Goal: Task Accomplishment & Management: Manage account settings

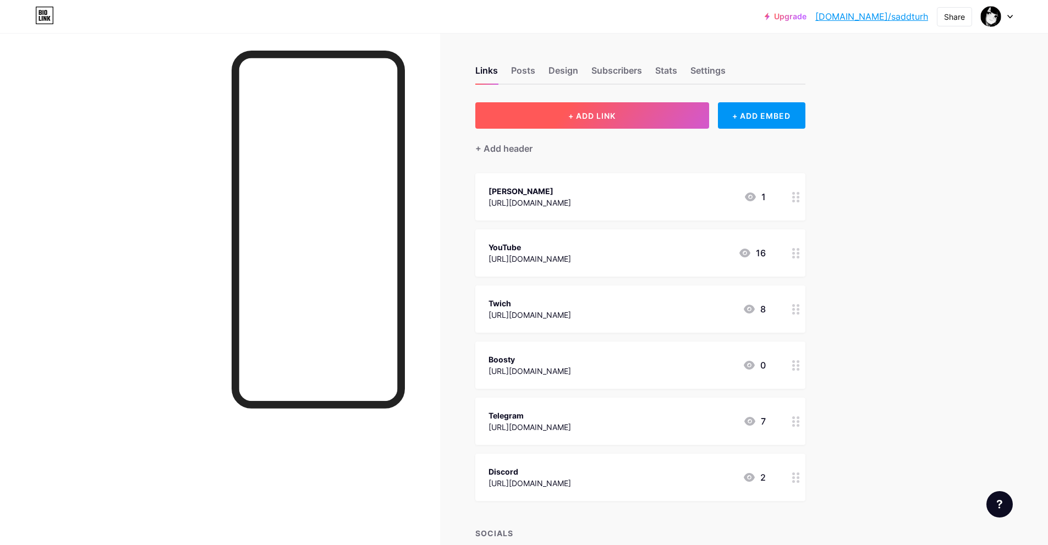
click at [589, 120] on span "+ ADD LINK" at bounding box center [591, 115] width 47 height 9
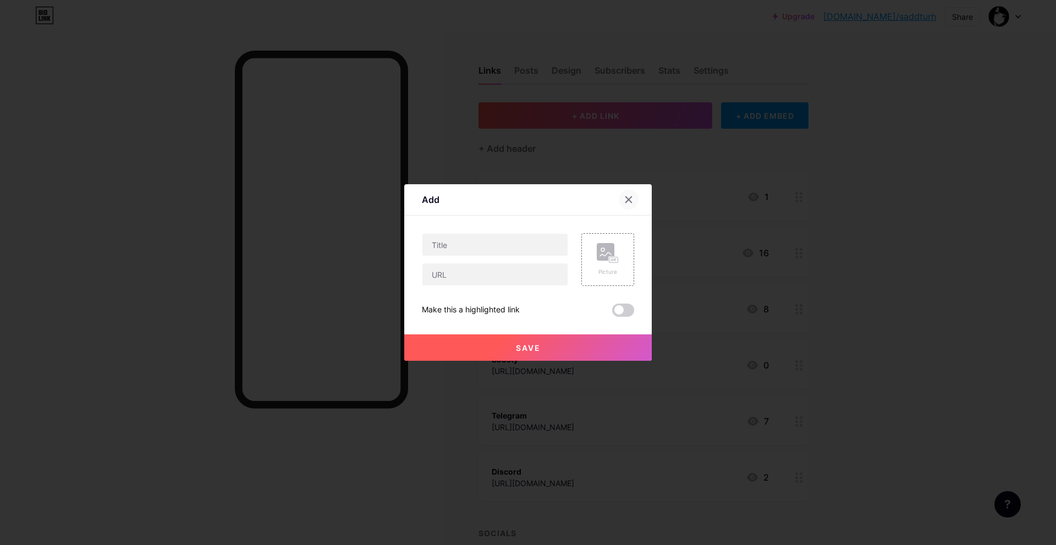
click at [626, 195] on div at bounding box center [629, 200] width 20 height 20
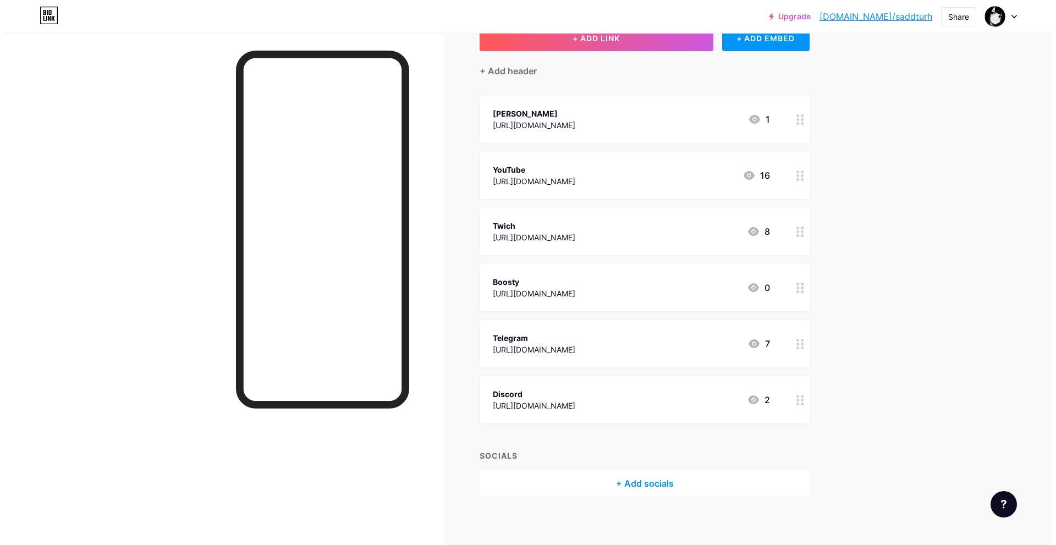
scroll to position [84, 0]
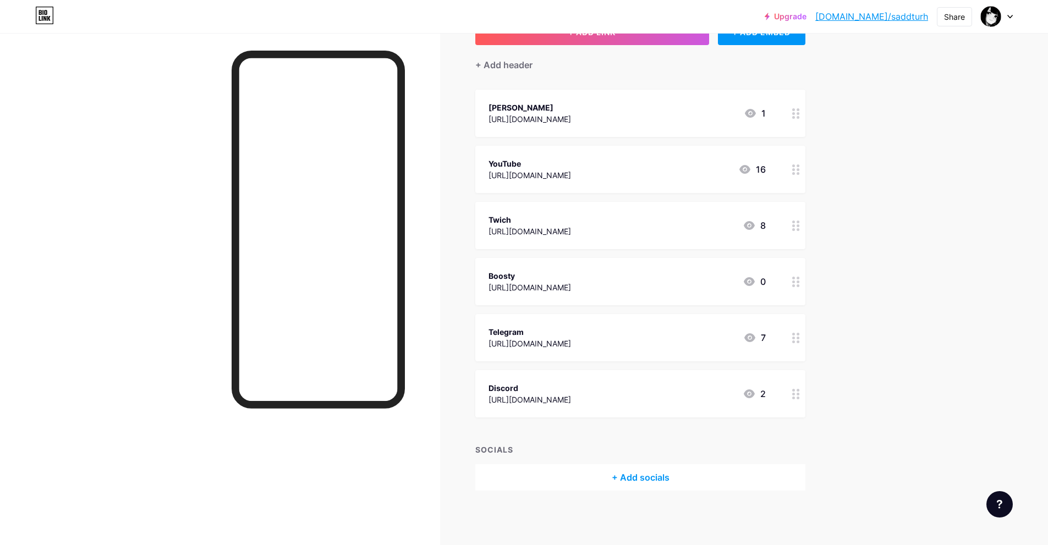
click at [613, 483] on div "+ Add socials" at bounding box center [640, 477] width 330 height 26
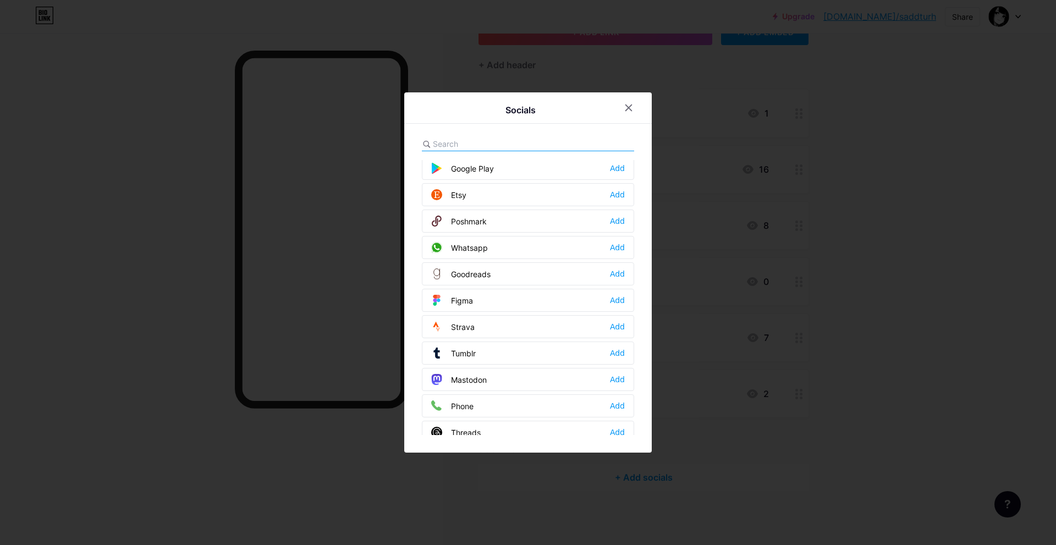
scroll to position [880, 0]
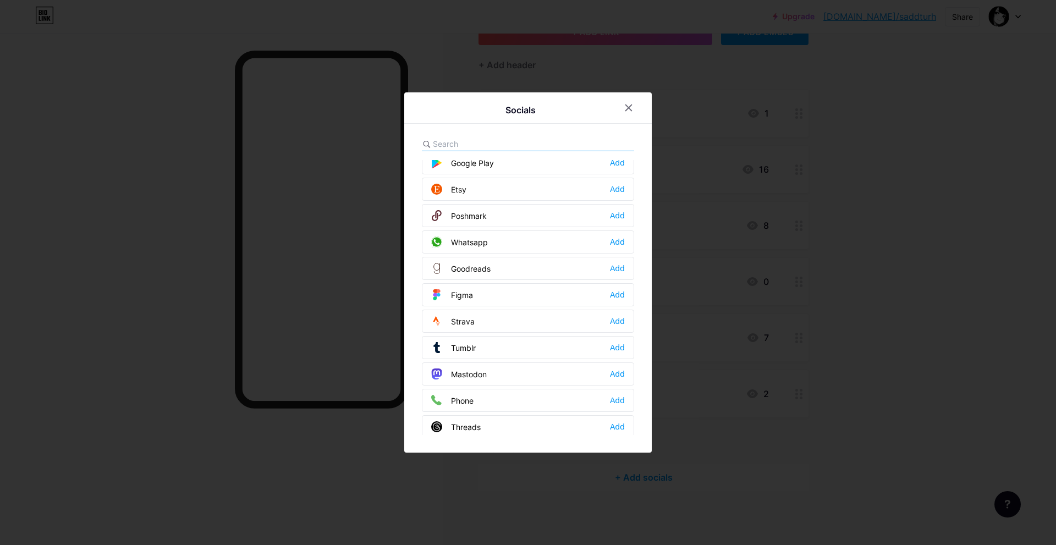
click at [479, 140] on input "text" at bounding box center [494, 144] width 122 height 12
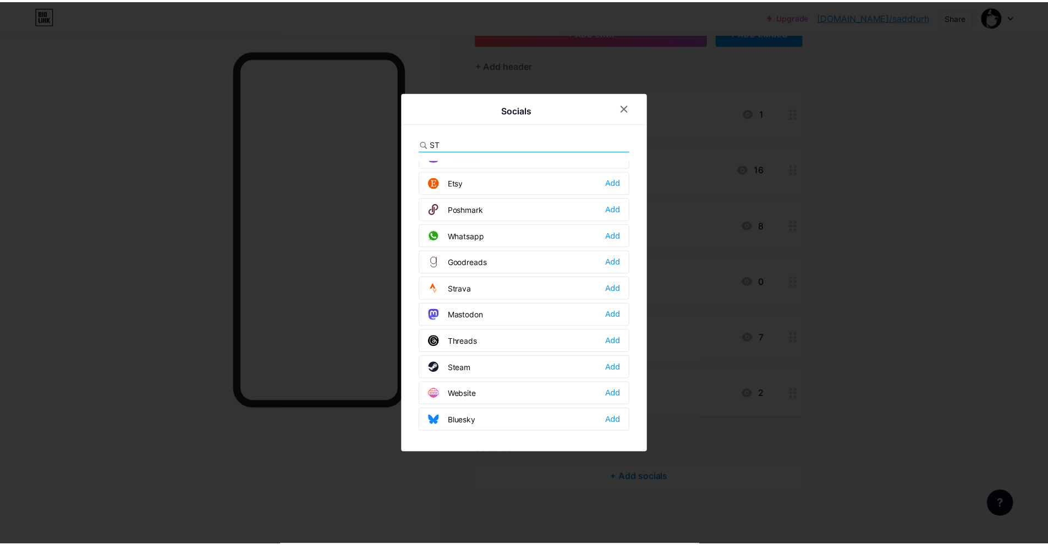
scroll to position [0, 0]
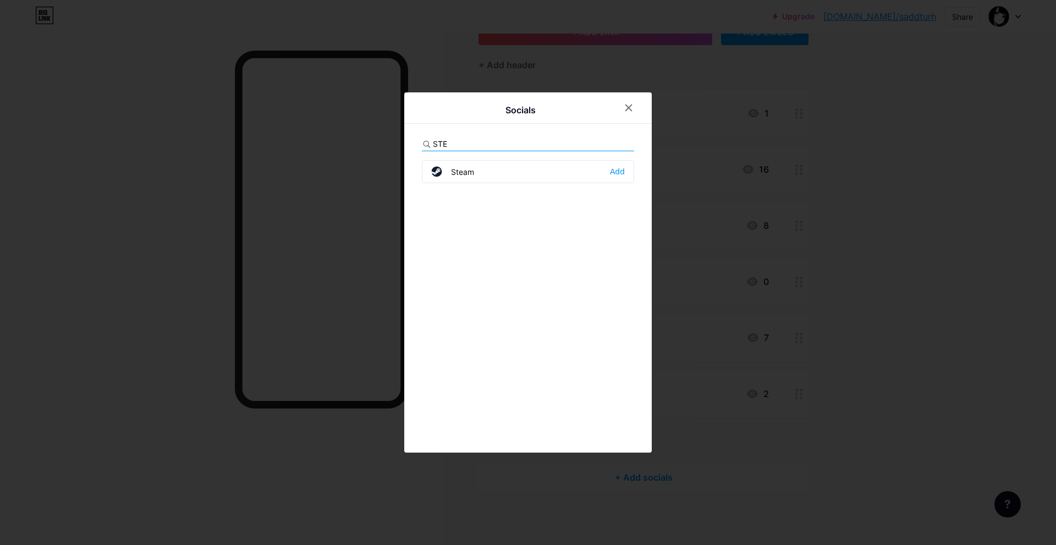
type input "STE"
click at [489, 176] on div "Steam Add" at bounding box center [528, 171] width 212 height 23
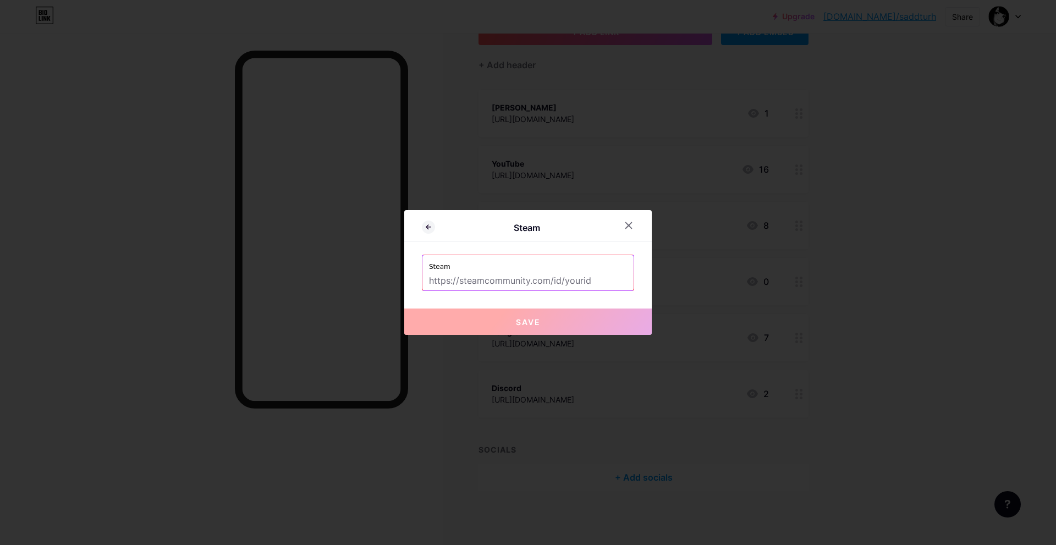
click at [535, 270] on label "Steam" at bounding box center [528, 263] width 198 height 17
click at [161, 259] on div at bounding box center [528, 272] width 1056 height 545
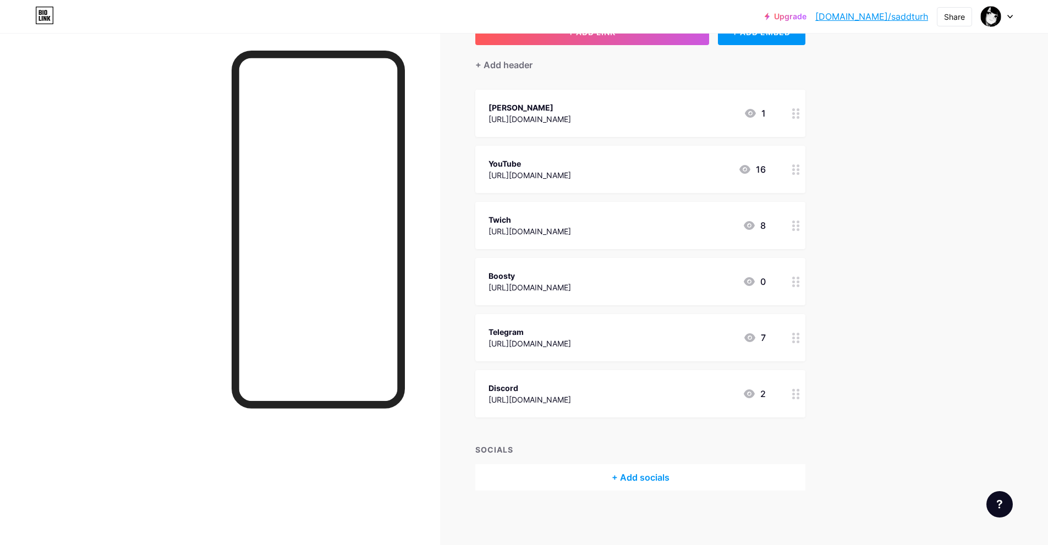
click at [598, 479] on div "+ Add socials" at bounding box center [640, 477] width 330 height 26
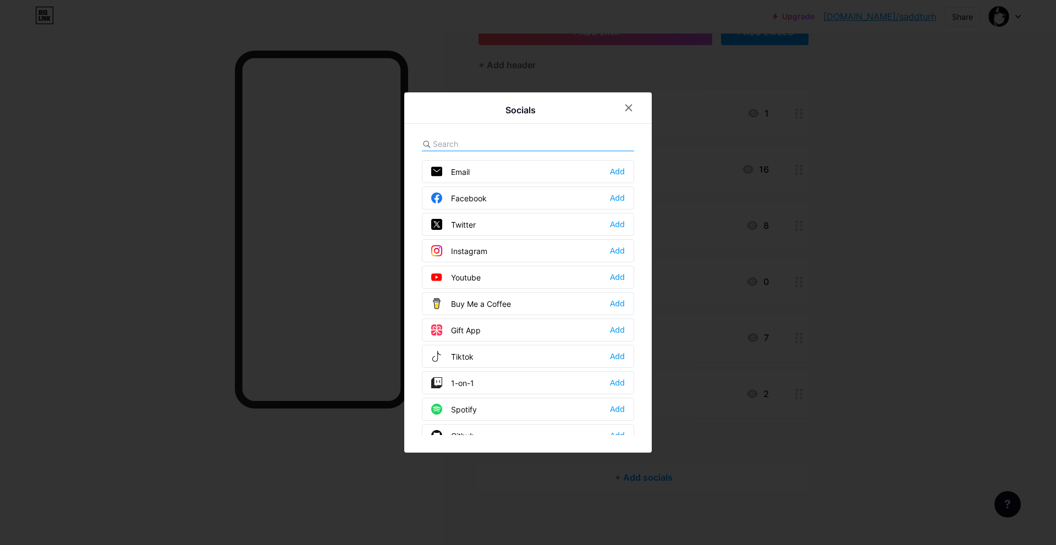
click at [493, 143] on input "text" at bounding box center [494, 144] width 122 height 12
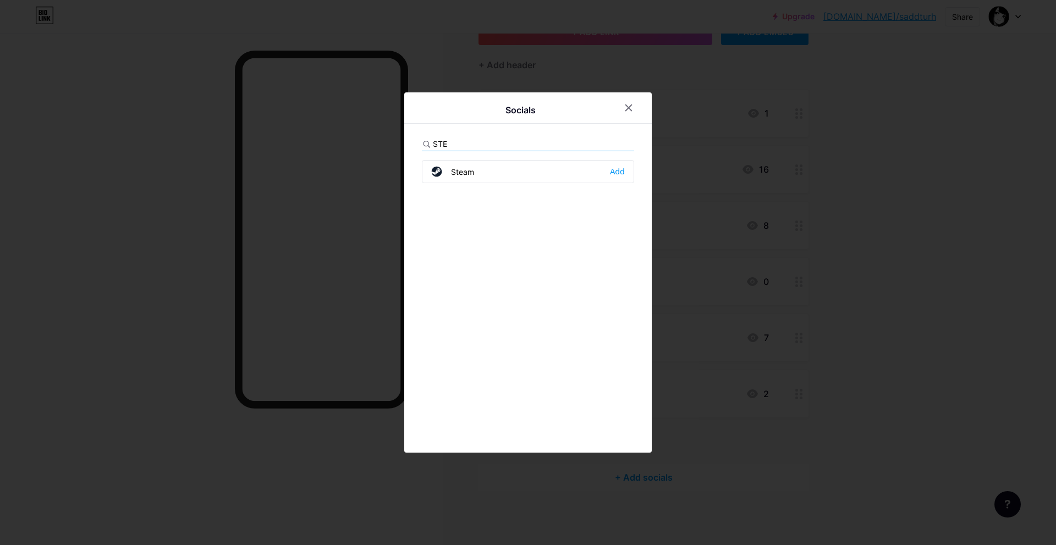
type input "STE"
click at [481, 167] on div "Steam Add" at bounding box center [528, 171] width 212 height 23
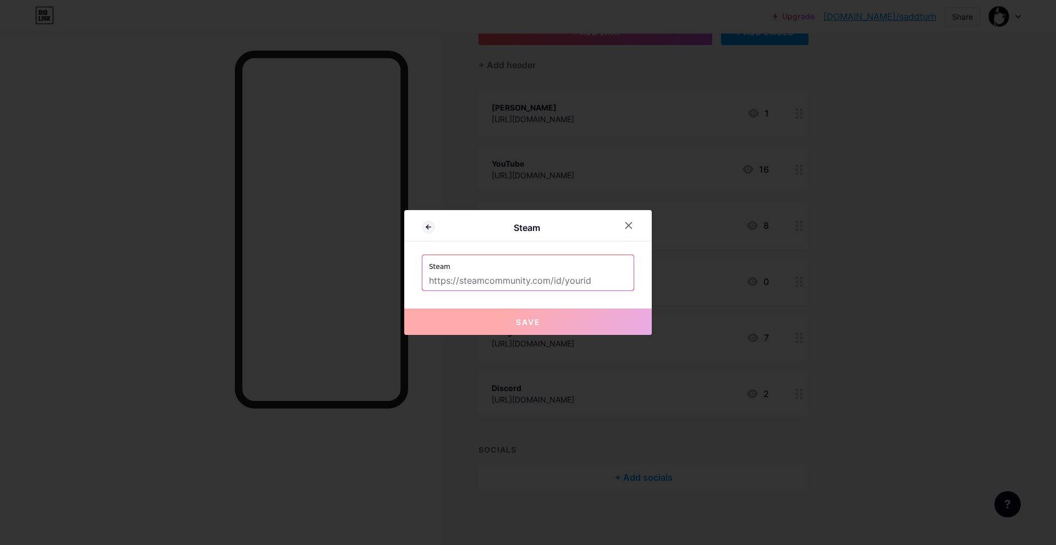
click at [496, 284] on input "text" at bounding box center [528, 281] width 198 height 19
paste input "[URL][DOMAIN_NAME]"
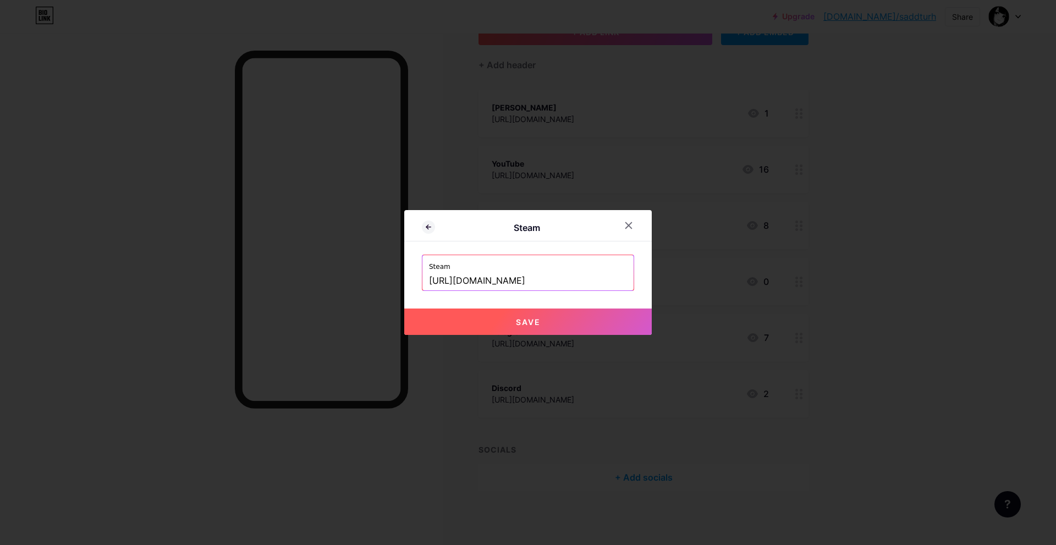
type input "[URL][DOMAIN_NAME]"
click at [497, 321] on button "Save" at bounding box center [528, 322] width 248 height 26
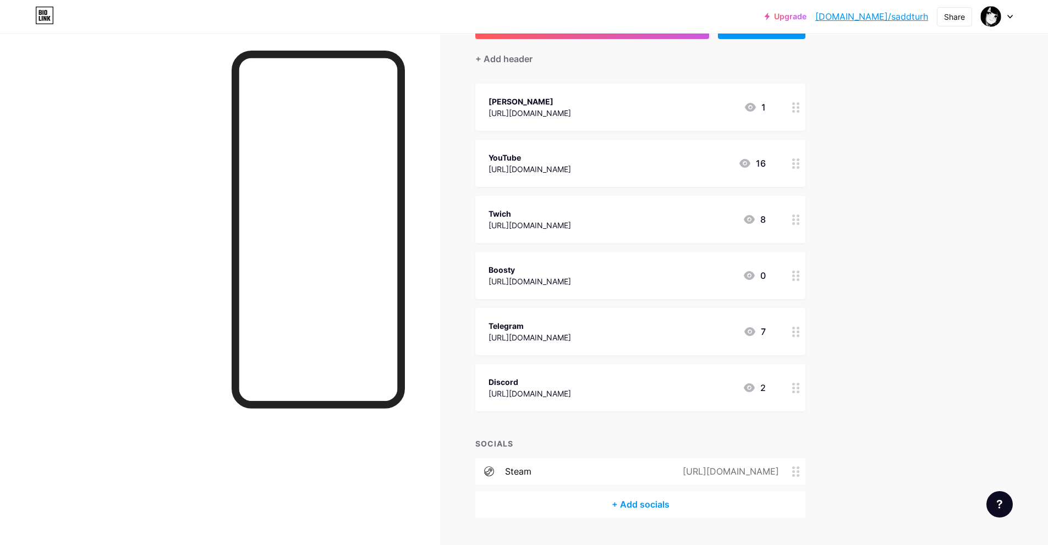
scroll to position [117, 0]
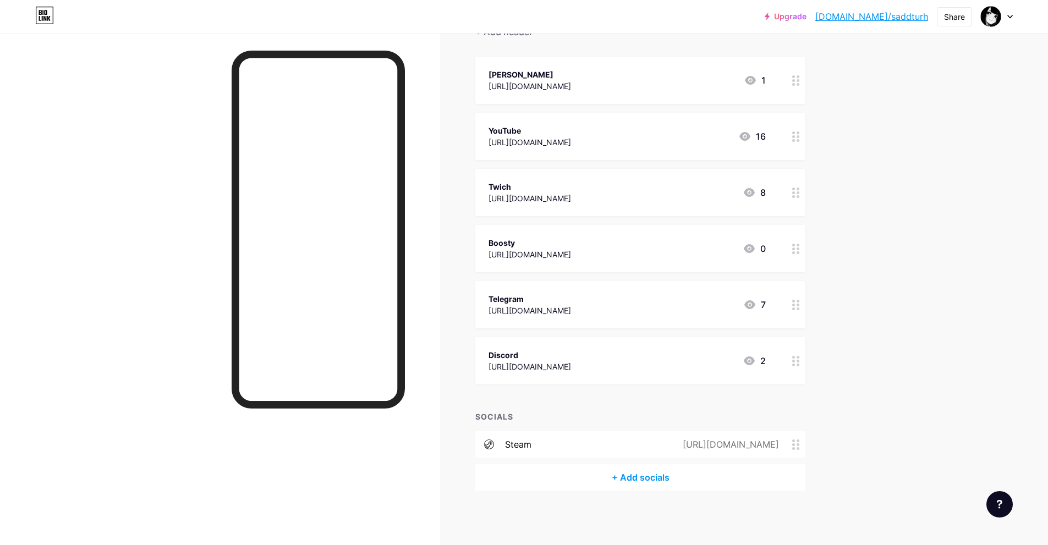
click at [665, 442] on div "[URL][DOMAIN_NAME]" at bounding box center [728, 444] width 127 height 13
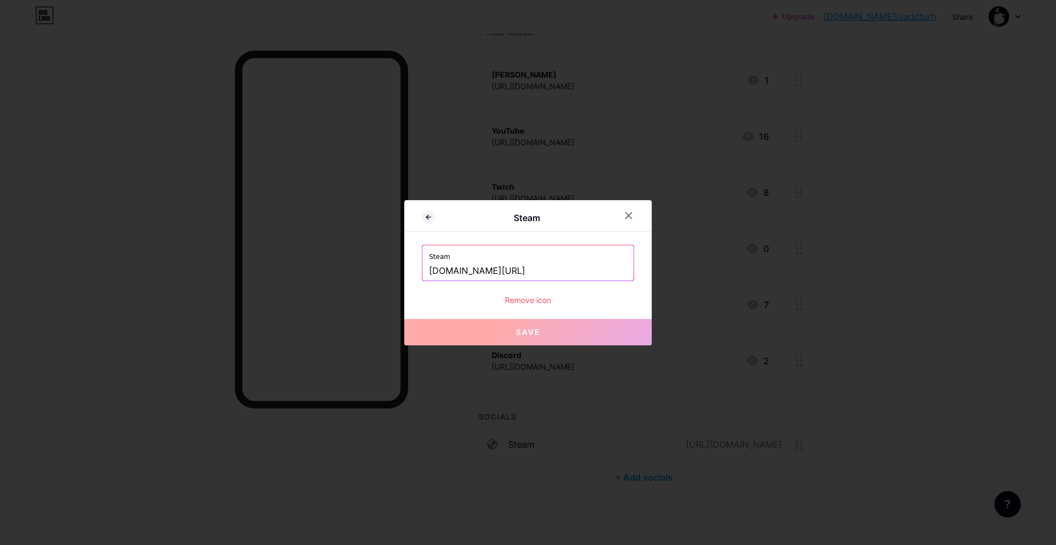
click at [535, 298] on div "Remove icon" at bounding box center [528, 300] width 212 height 12
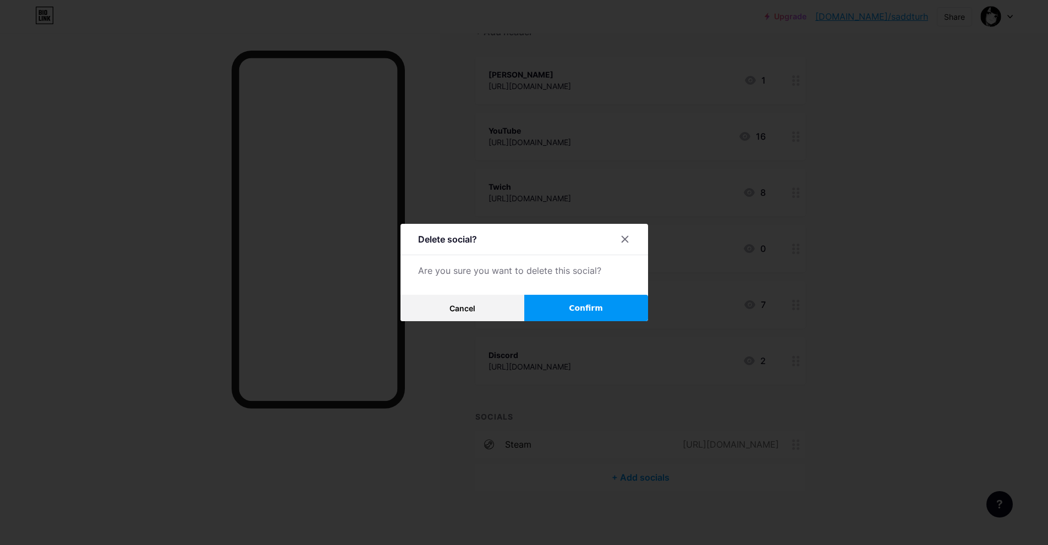
click at [564, 309] on button "Confirm" at bounding box center [586, 308] width 124 height 26
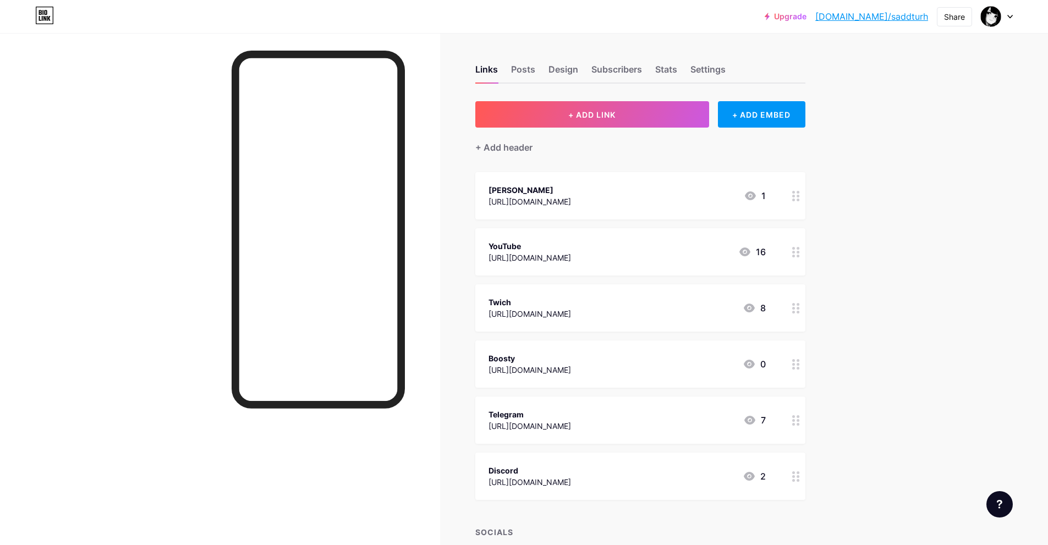
scroll to position [0, 0]
click at [514, 149] on div "+ Add header" at bounding box center [503, 148] width 57 height 13
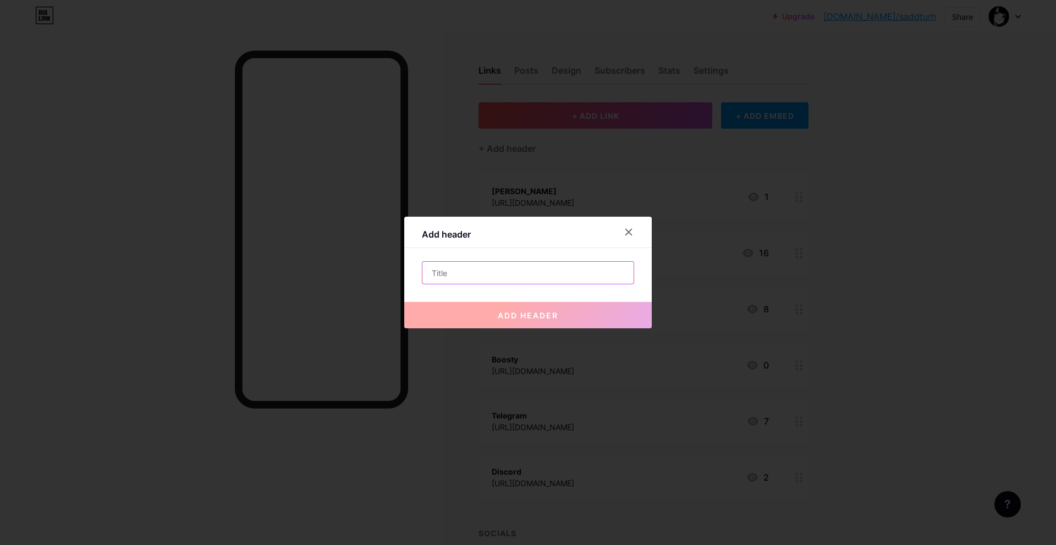
click at [524, 269] on input "text" at bounding box center [528, 273] width 211 height 22
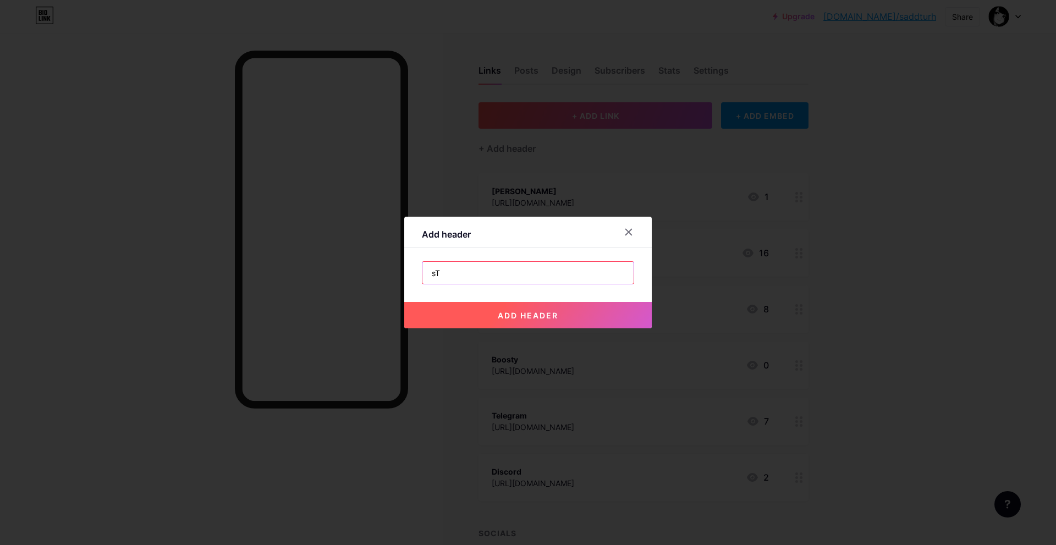
type input "s"
type input "Steam"
click at [508, 312] on span "add header" at bounding box center [528, 315] width 61 height 9
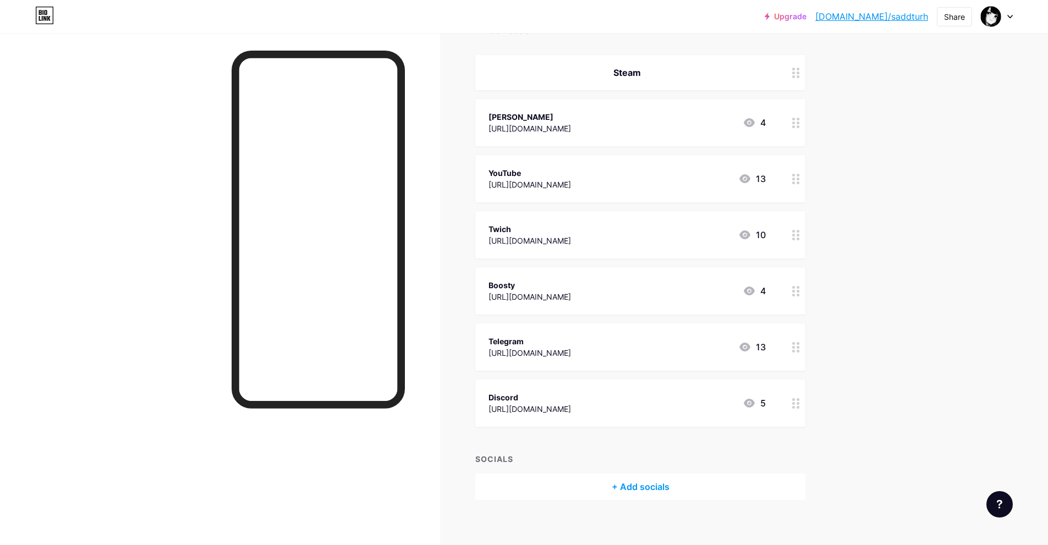
scroll to position [128, 0]
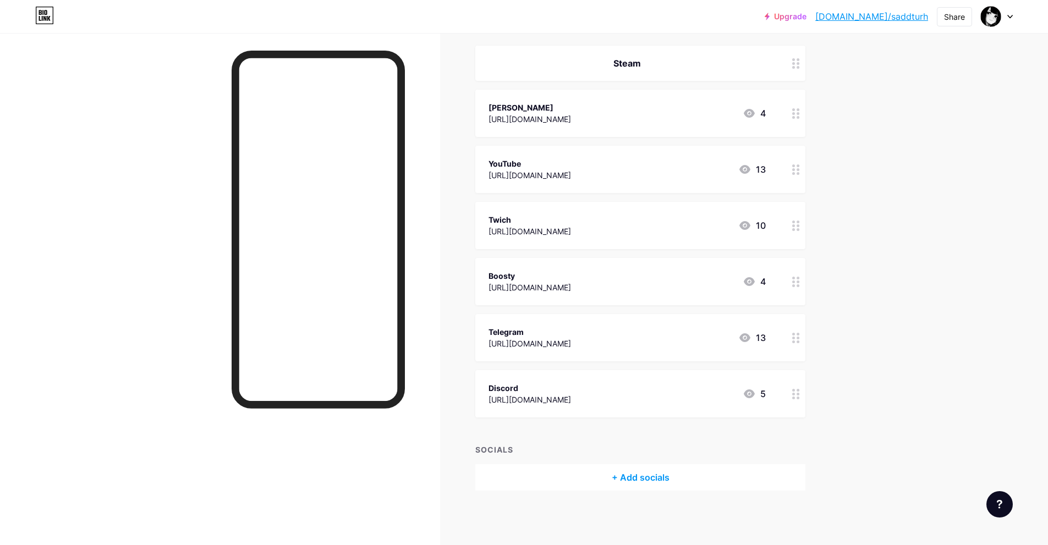
click at [644, 68] on div "Steam" at bounding box center [627, 63] width 277 height 13
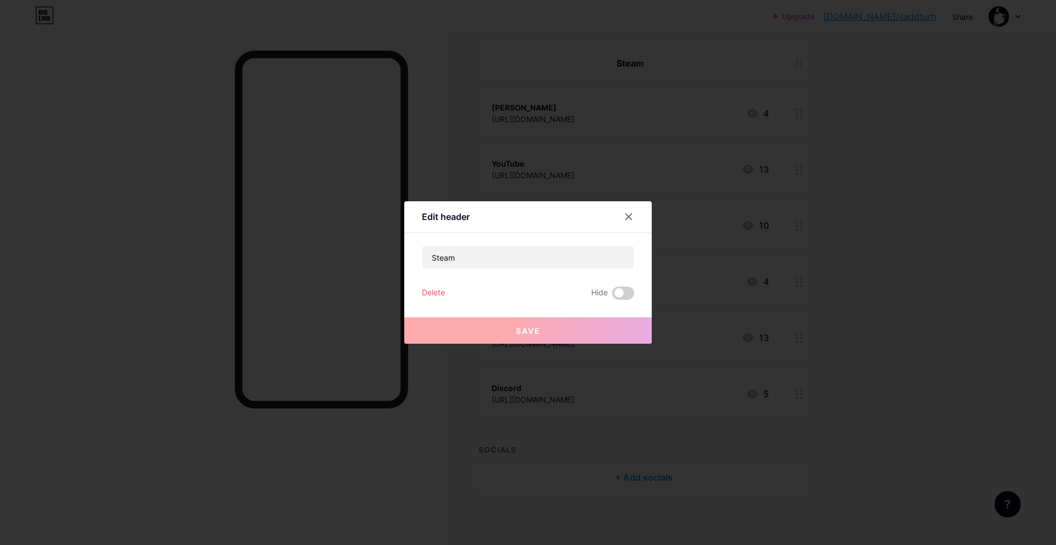
click at [626, 300] on div "Save" at bounding box center [528, 322] width 248 height 44
click at [624, 294] on span at bounding box center [623, 293] width 22 height 13
click at [612, 296] on input "checkbox" at bounding box center [612, 296] width 0 height 0
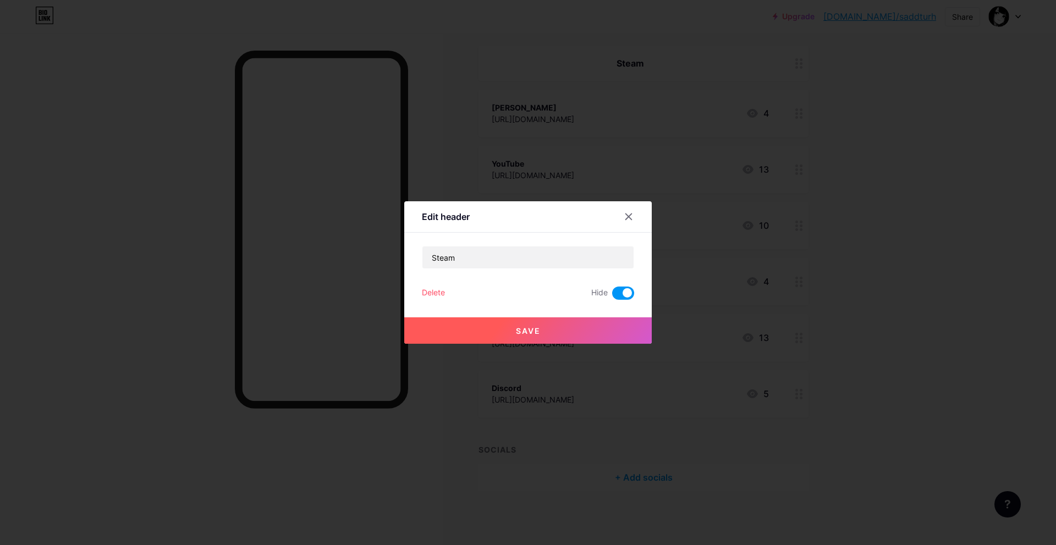
click at [584, 333] on button "Save" at bounding box center [528, 330] width 248 height 26
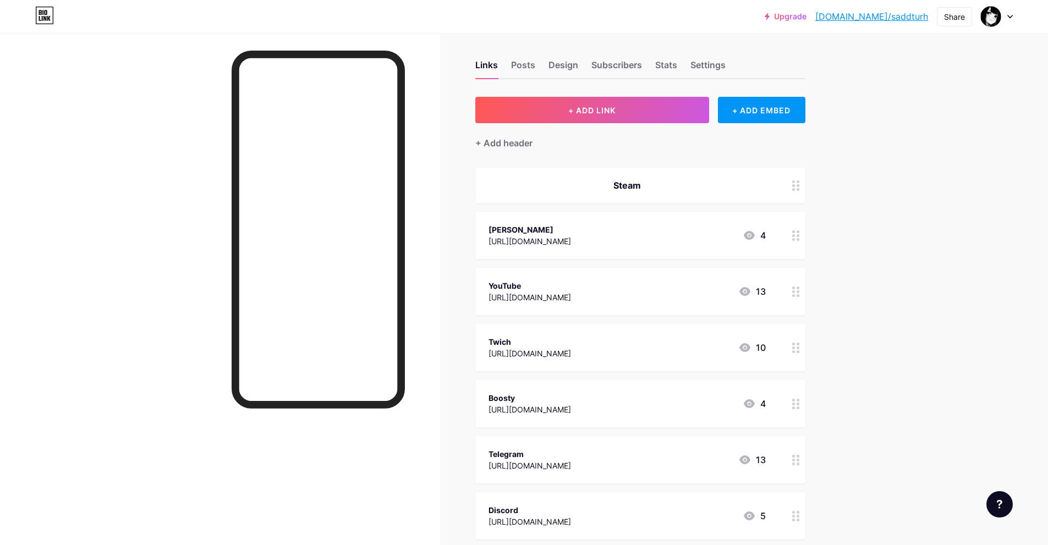
scroll to position [0, 0]
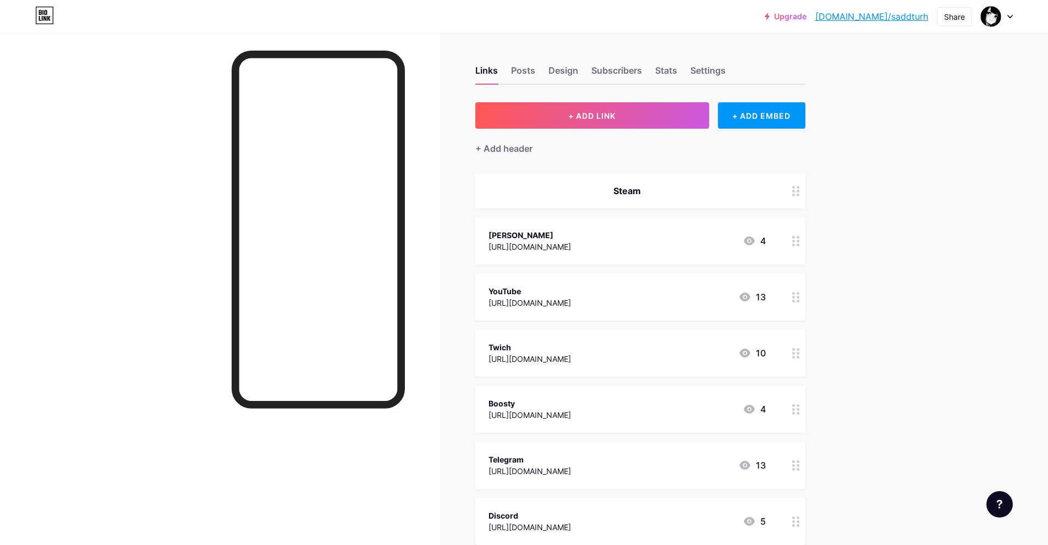
click at [631, 195] on div "Steam" at bounding box center [627, 190] width 277 height 13
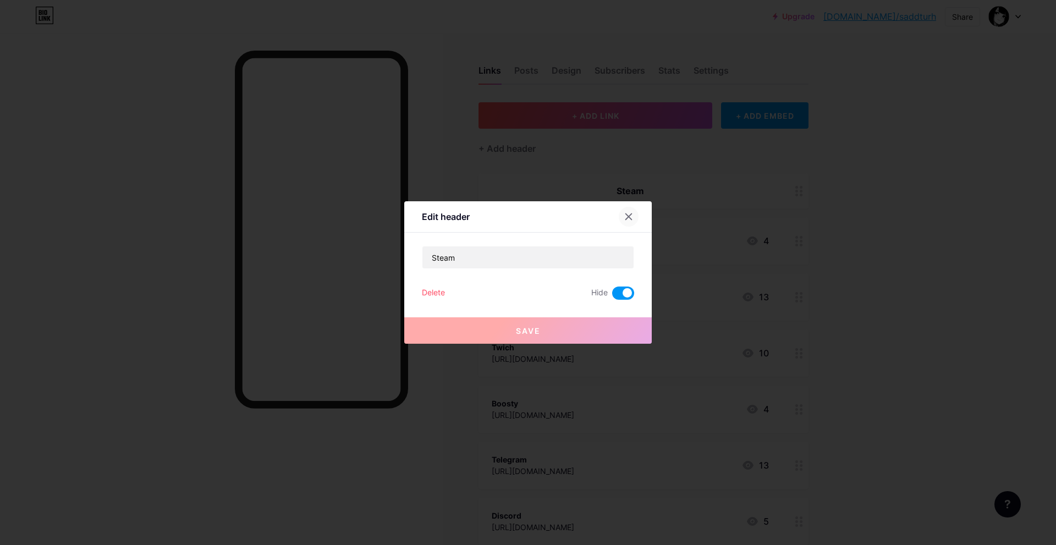
click at [630, 220] on icon at bounding box center [628, 216] width 9 height 9
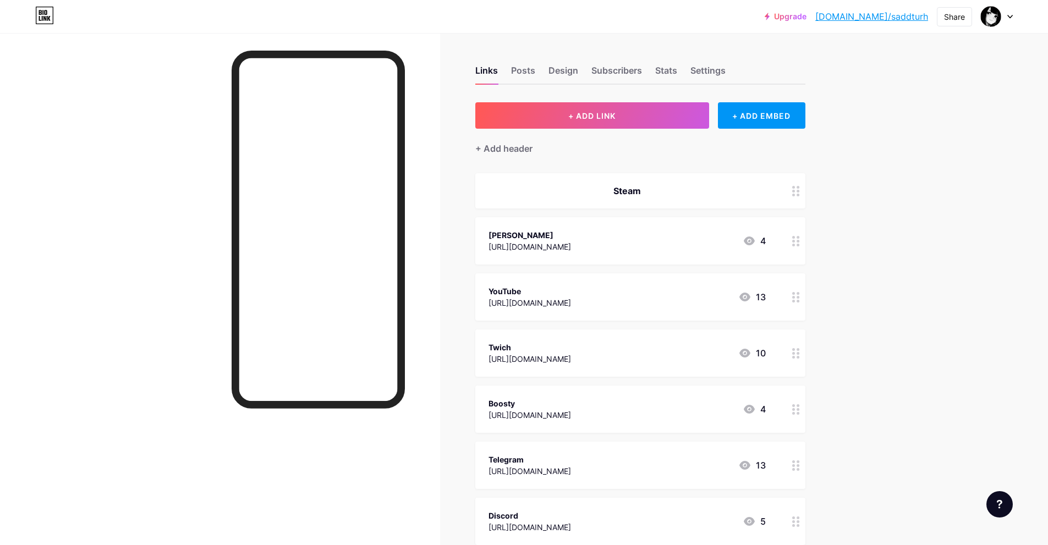
click at [794, 189] on div at bounding box center [796, 190] width 19 height 35
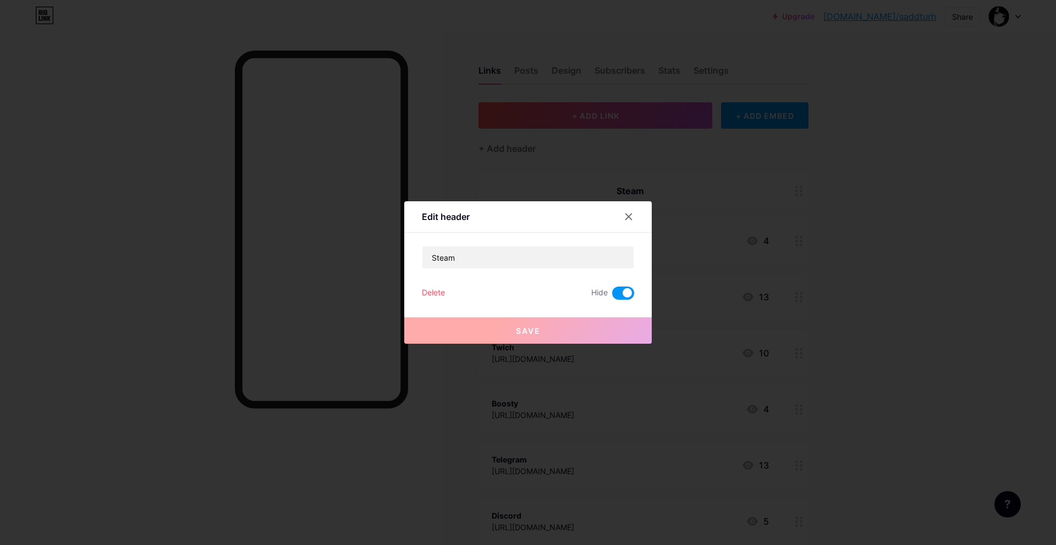
click at [440, 293] on div "Delete" at bounding box center [433, 293] width 23 height 13
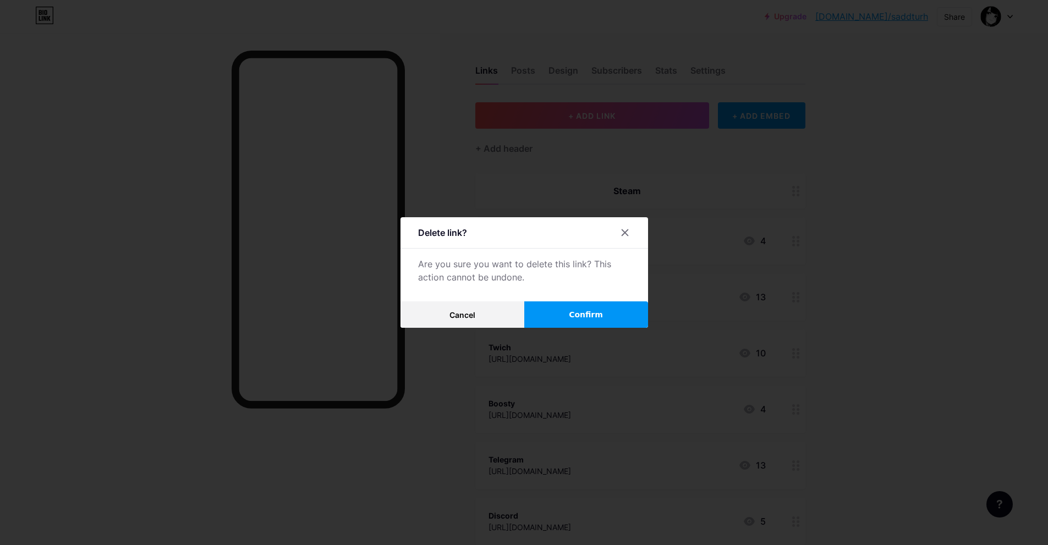
click at [568, 305] on button "Confirm" at bounding box center [586, 315] width 124 height 26
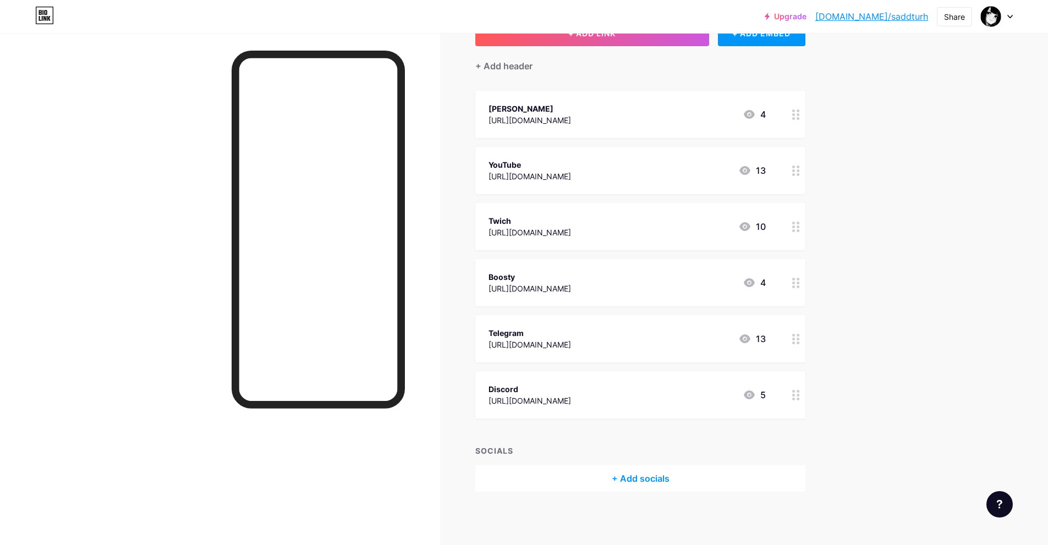
scroll to position [84, 0]
click at [571, 340] on div "[URL][DOMAIN_NAME]" at bounding box center [530, 344] width 83 height 12
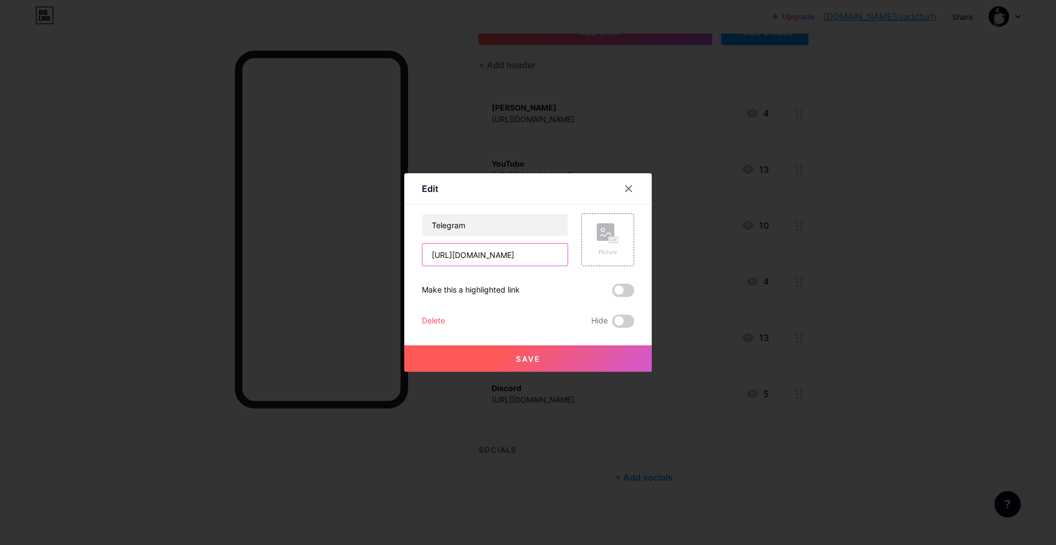
drag, startPoint x: 540, startPoint y: 257, endPoint x: 386, endPoint y: 258, distance: 154.1
click at [385, 257] on div "Edit Content YouTube Play YouTube video without leaving your page. ADD Vimeo Pl…" at bounding box center [528, 272] width 1056 height 545
click at [633, 184] on div at bounding box center [629, 189] width 20 height 20
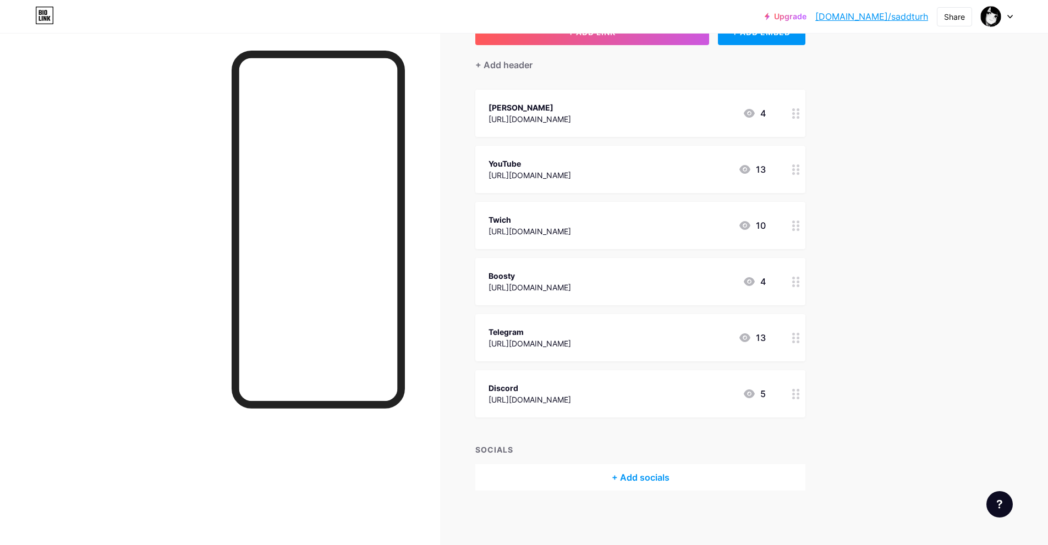
click at [571, 325] on div "Telegram [URL][DOMAIN_NAME]" at bounding box center [530, 337] width 83 height 25
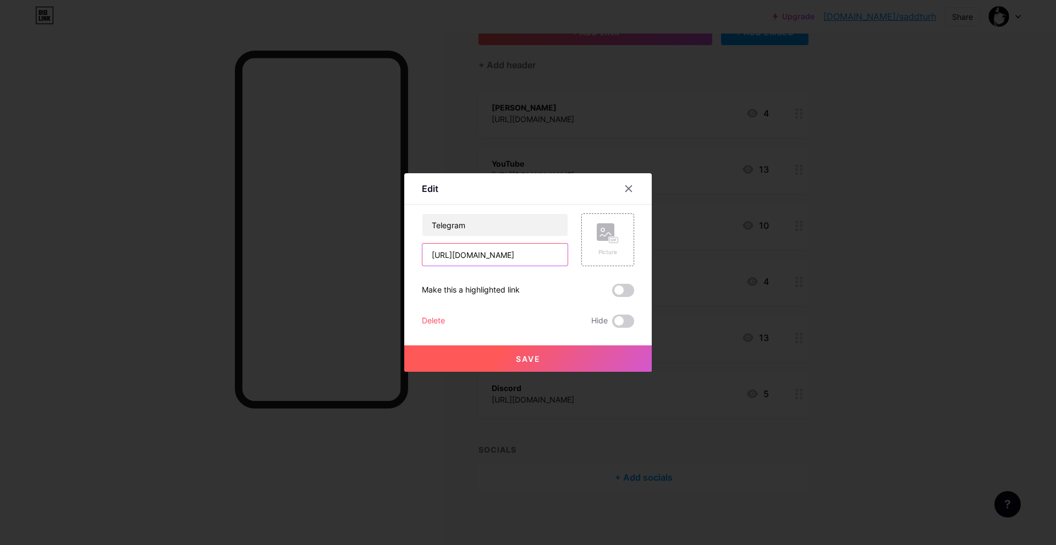
drag, startPoint x: 539, startPoint y: 255, endPoint x: 476, endPoint y: 256, distance: 62.2
click at [476, 256] on input "[URL][DOMAIN_NAME]" at bounding box center [495, 255] width 145 height 22
paste input "[DOMAIN_NAME][URL]"
click at [495, 256] on input "[URL][DOMAIN_NAME][DOMAIN_NAME]" at bounding box center [495, 255] width 145 height 22
type input "[URL][DOMAIN_NAME]"
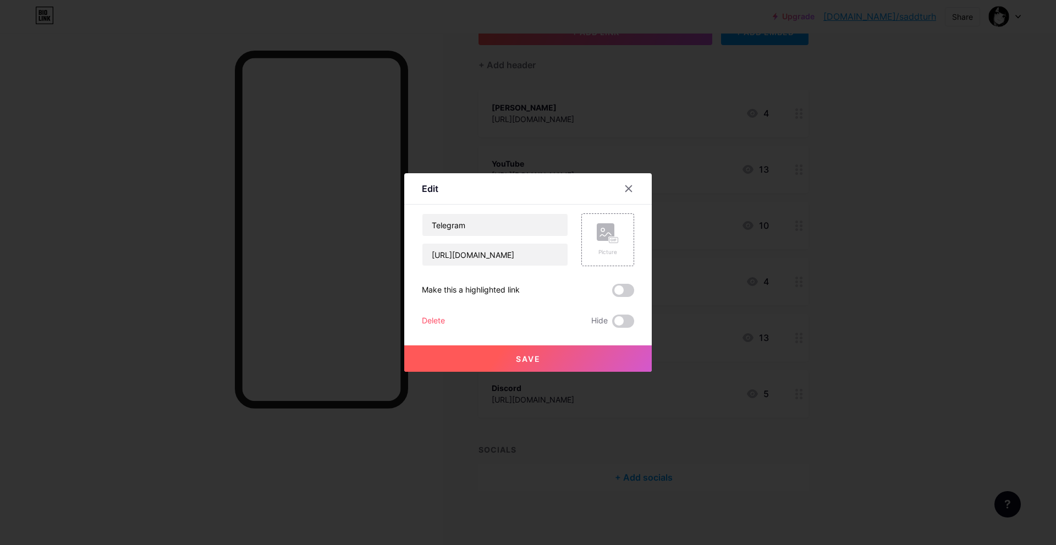
click at [519, 354] on span "Save" at bounding box center [528, 358] width 25 height 9
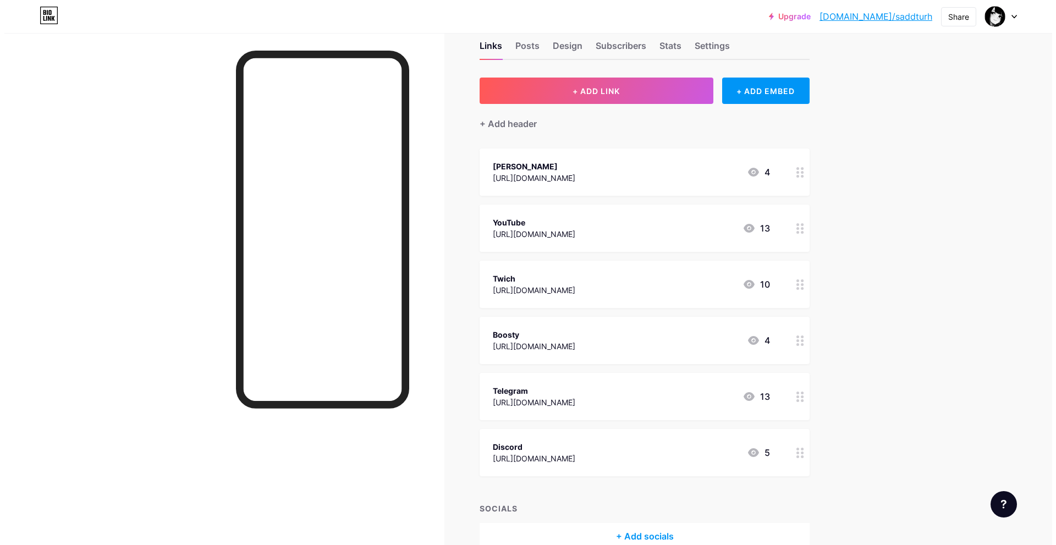
scroll to position [0, 0]
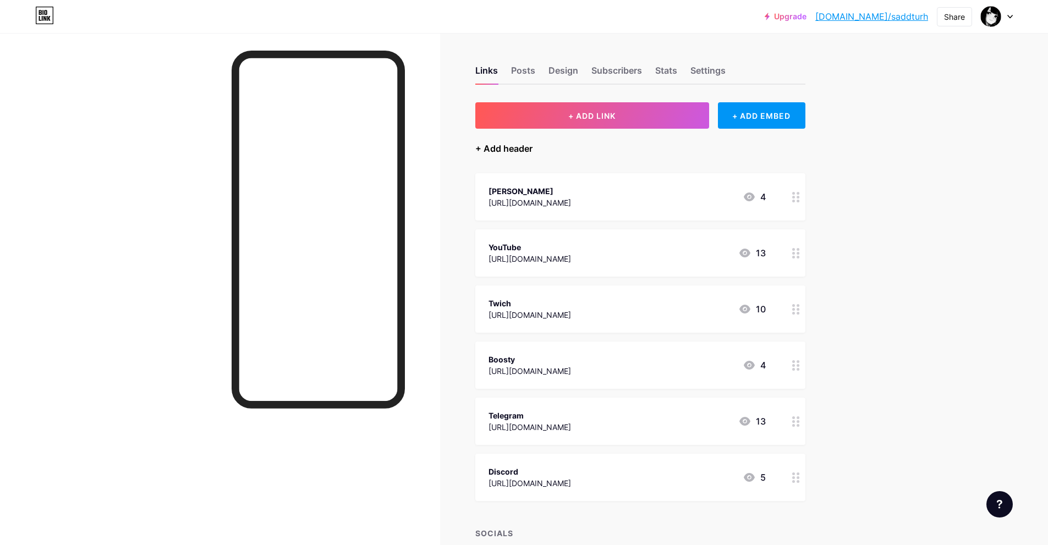
click at [507, 146] on div "+ Add header" at bounding box center [503, 148] width 57 height 13
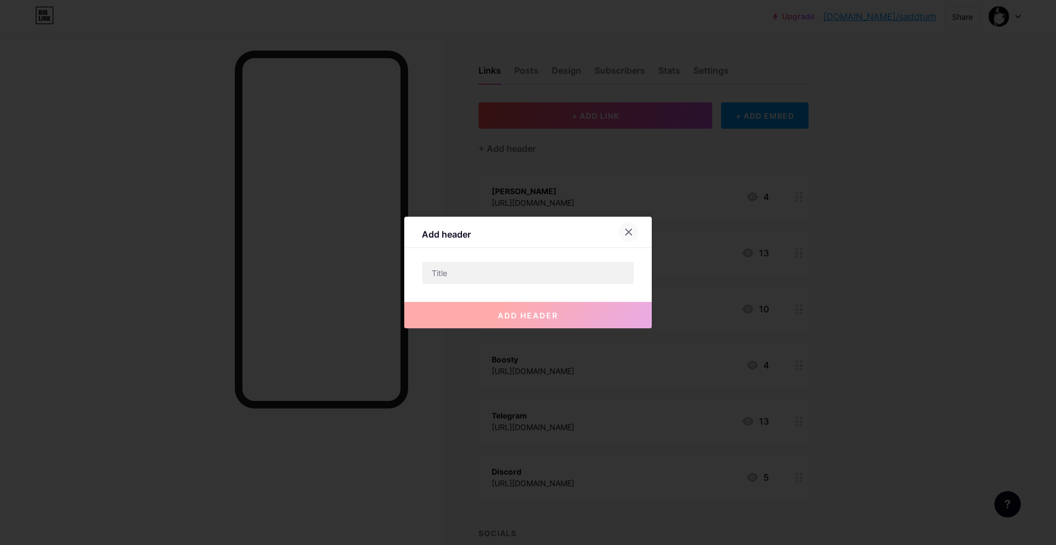
click at [628, 229] on icon at bounding box center [628, 232] width 9 height 9
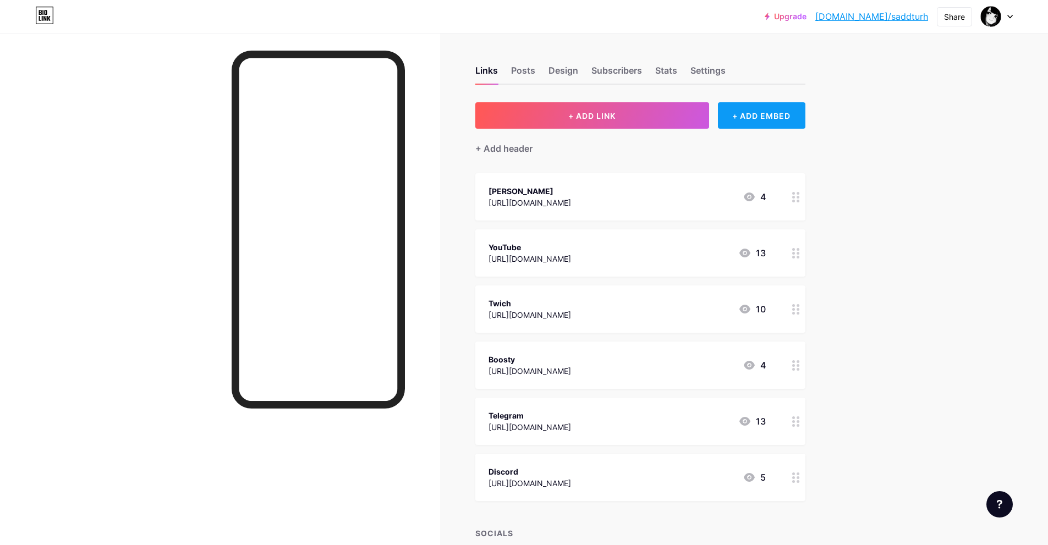
click at [758, 124] on div "+ ADD EMBED" at bounding box center [761, 115] width 87 height 26
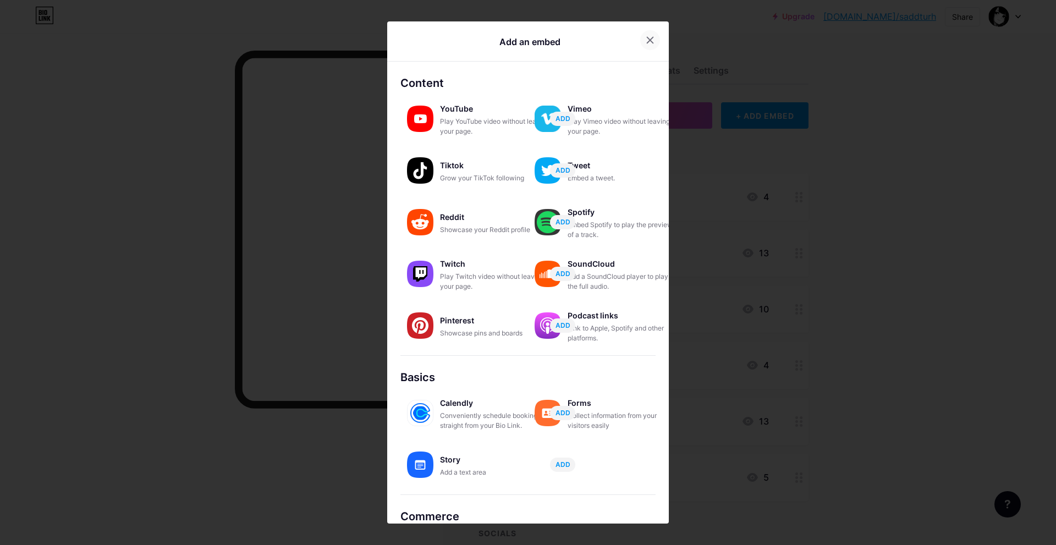
click at [647, 33] on div at bounding box center [650, 40] width 20 height 20
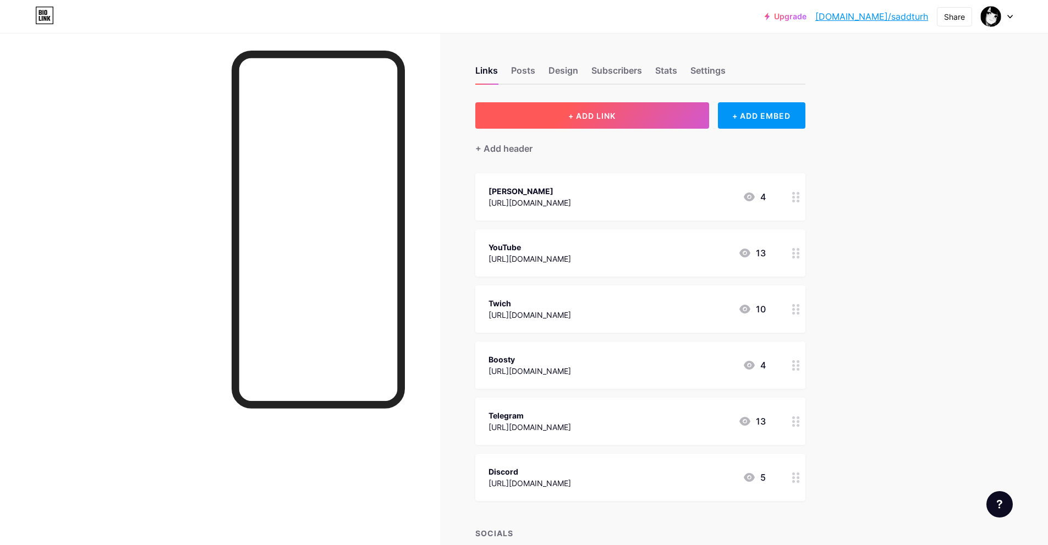
click at [660, 116] on button "+ ADD LINK" at bounding box center [592, 115] width 234 height 26
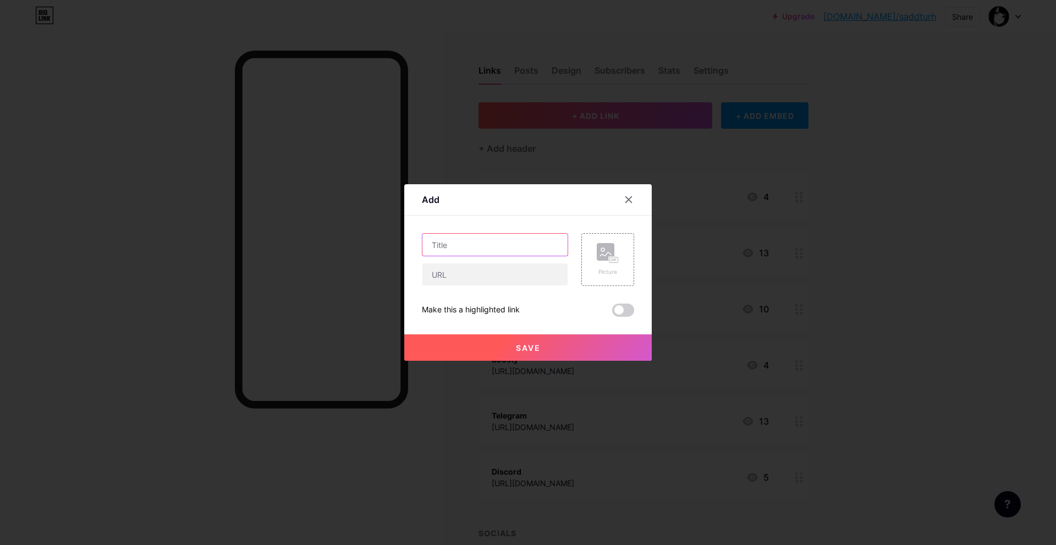
click at [514, 244] on input "text" at bounding box center [495, 245] width 145 height 22
type input "S"
type input "Steam"
click at [486, 278] on input "text" at bounding box center [495, 275] width 145 height 22
paste input "[DOMAIN_NAME][URL]"
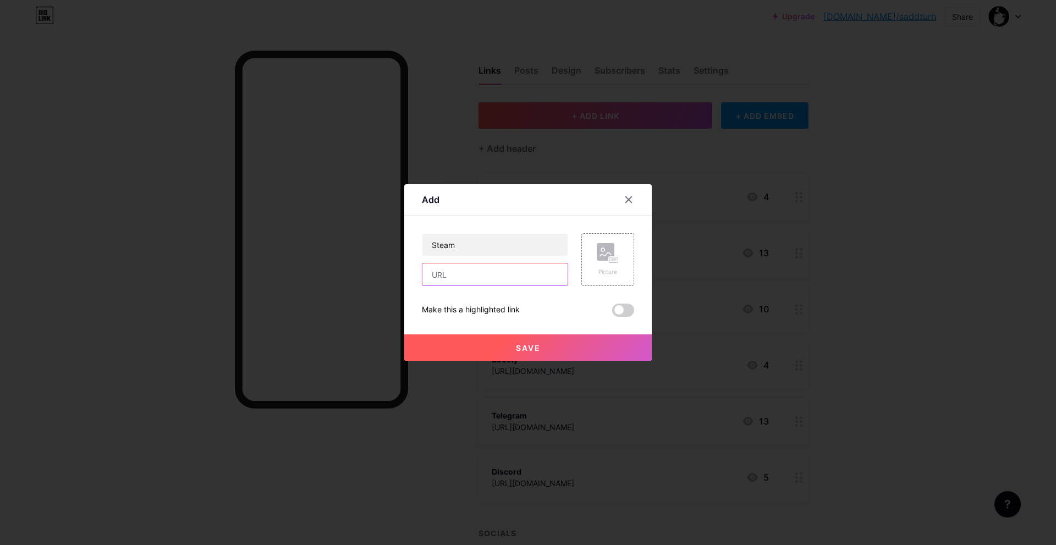
type input "[DOMAIN_NAME][URL]"
drag, startPoint x: 487, startPoint y: 277, endPoint x: 404, endPoint y: 276, distance: 83.1
click at [416, 275] on div "Add Content YouTube Play YouTube video without leaving your page. ADD Vimeo Pla…" at bounding box center [528, 272] width 248 height 177
click at [501, 275] on input "text" at bounding box center [495, 275] width 145 height 22
paste input "[URL][DOMAIN_NAME]"
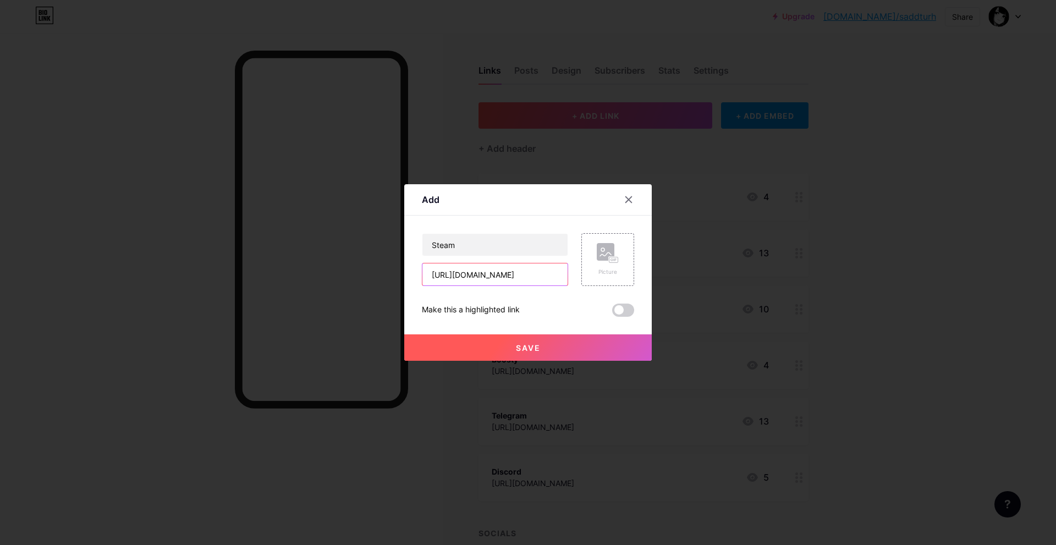
scroll to position [0, 29]
type input "[URL][DOMAIN_NAME]"
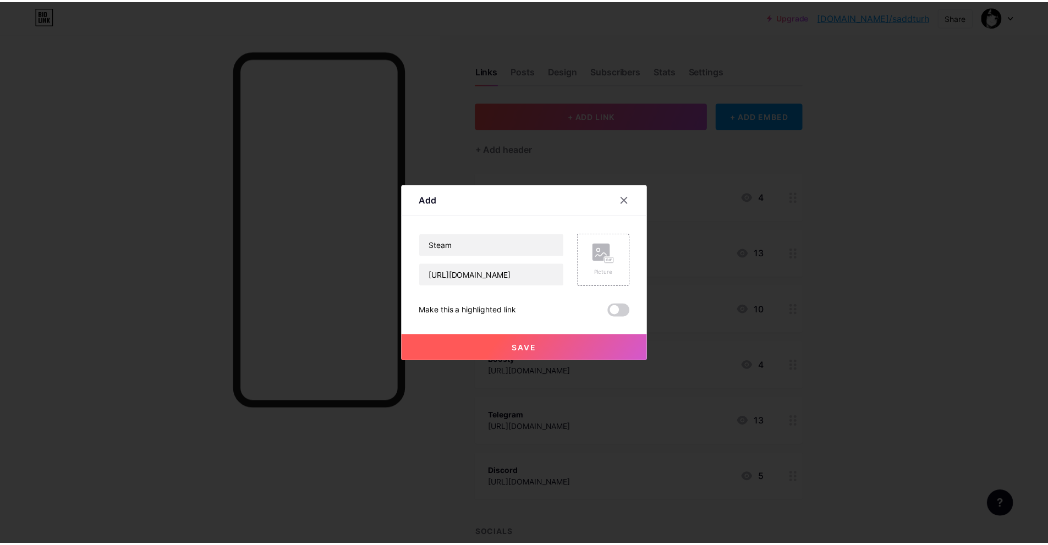
scroll to position [0, 0]
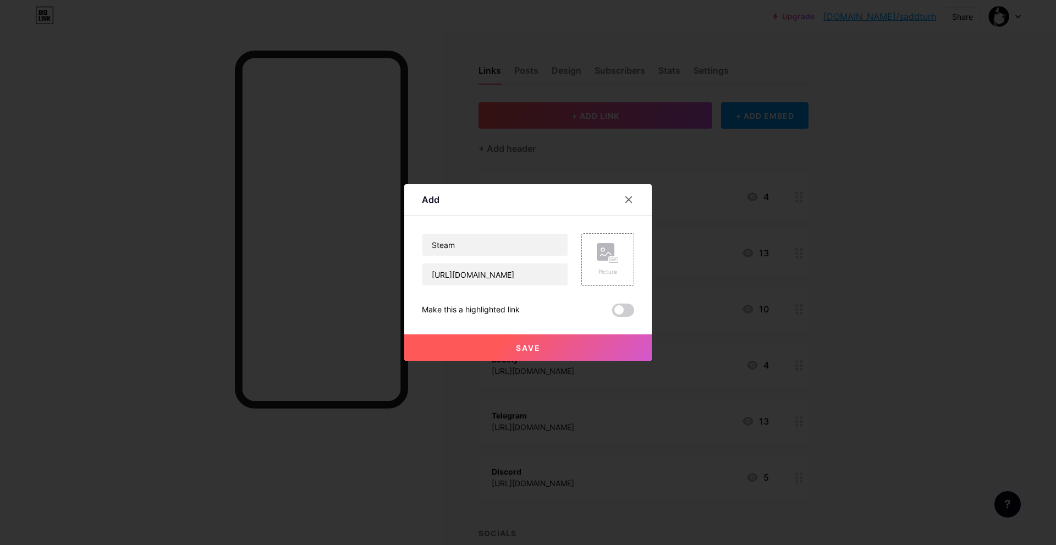
click at [501, 343] on button "Save" at bounding box center [528, 348] width 248 height 26
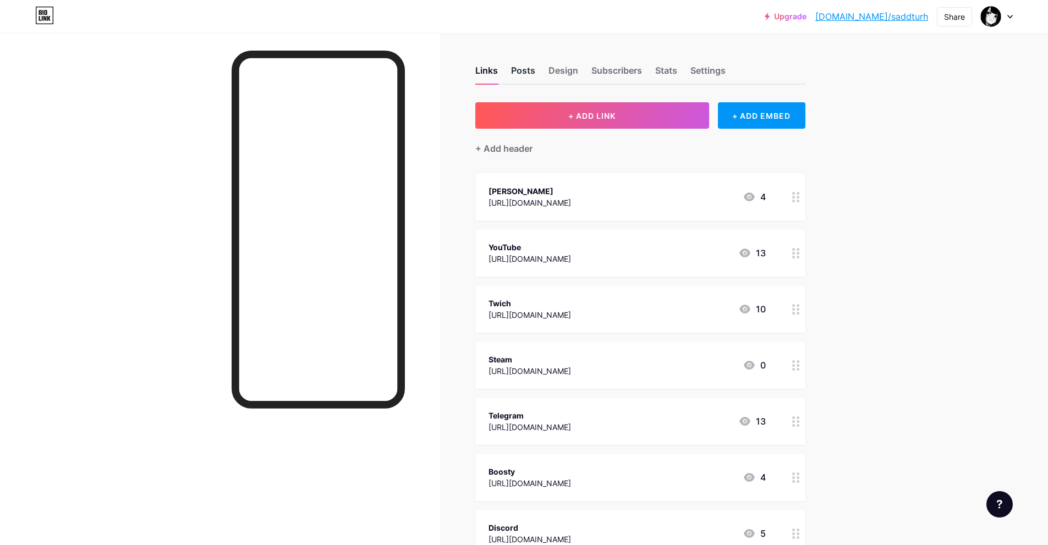
click at [532, 67] on div "Posts" at bounding box center [523, 74] width 24 height 20
click at [570, 73] on div "Design" at bounding box center [564, 74] width 30 height 20
click at [605, 68] on div "Subscribers" at bounding box center [616, 74] width 51 height 20
click at [676, 67] on div "Stats" at bounding box center [666, 74] width 22 height 20
click at [711, 72] on div "Settings" at bounding box center [708, 74] width 35 height 20
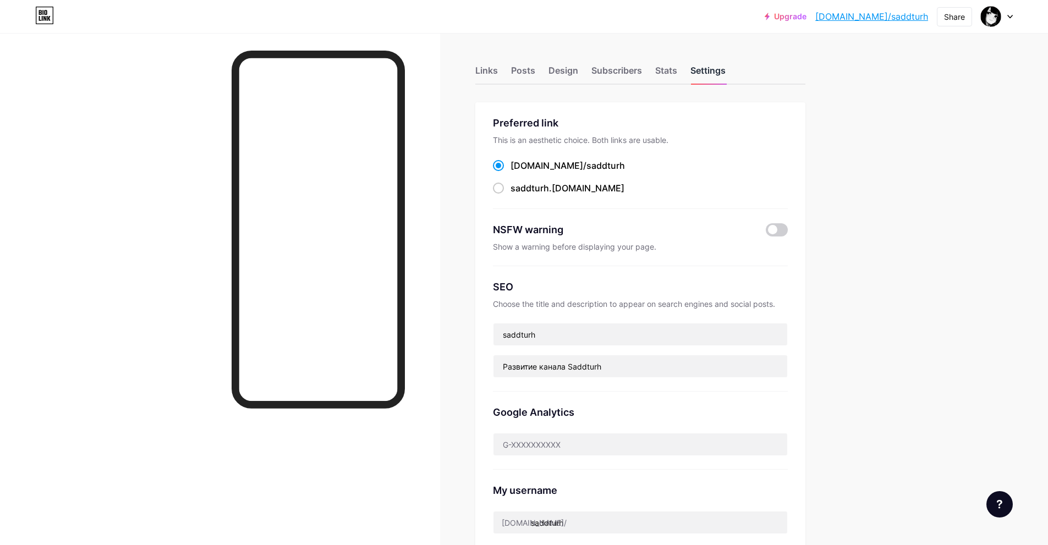
click at [711, 73] on div "Settings" at bounding box center [708, 74] width 35 height 20
click at [675, 67] on div "Stats" at bounding box center [666, 74] width 22 height 20
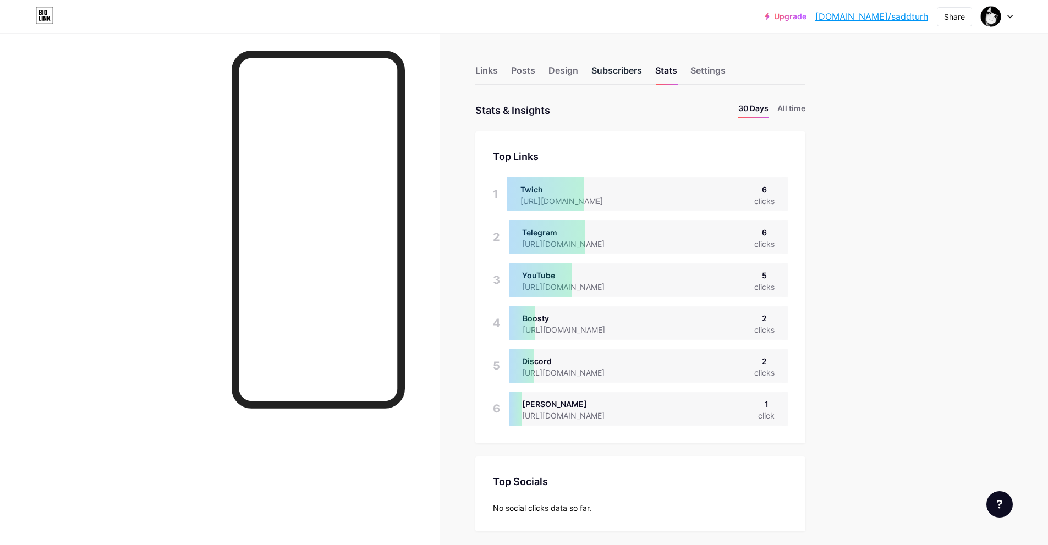
click at [617, 78] on div "Subscribers" at bounding box center [616, 74] width 51 height 20
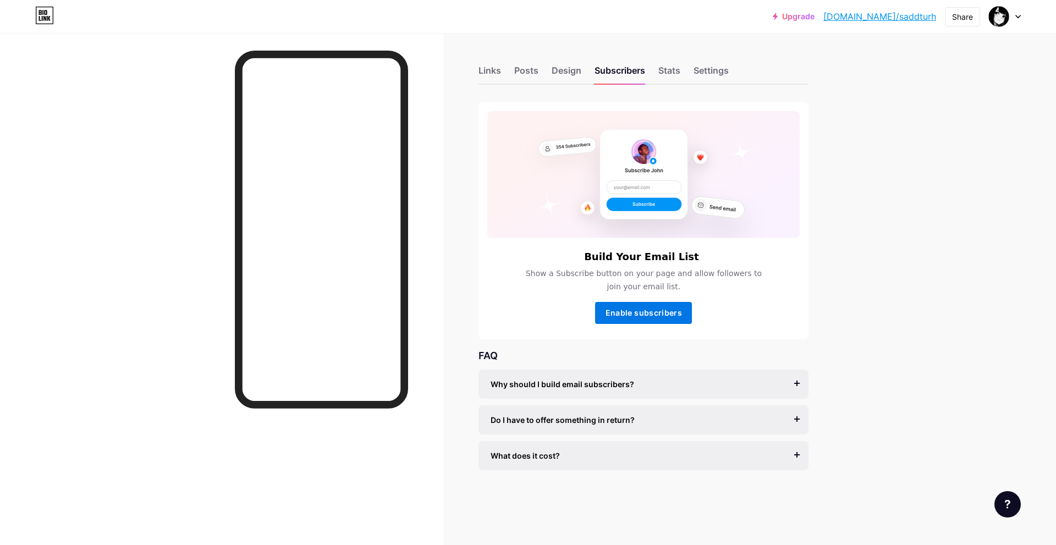
click at [659, 314] on span "Enable subscribers" at bounding box center [644, 312] width 76 height 9
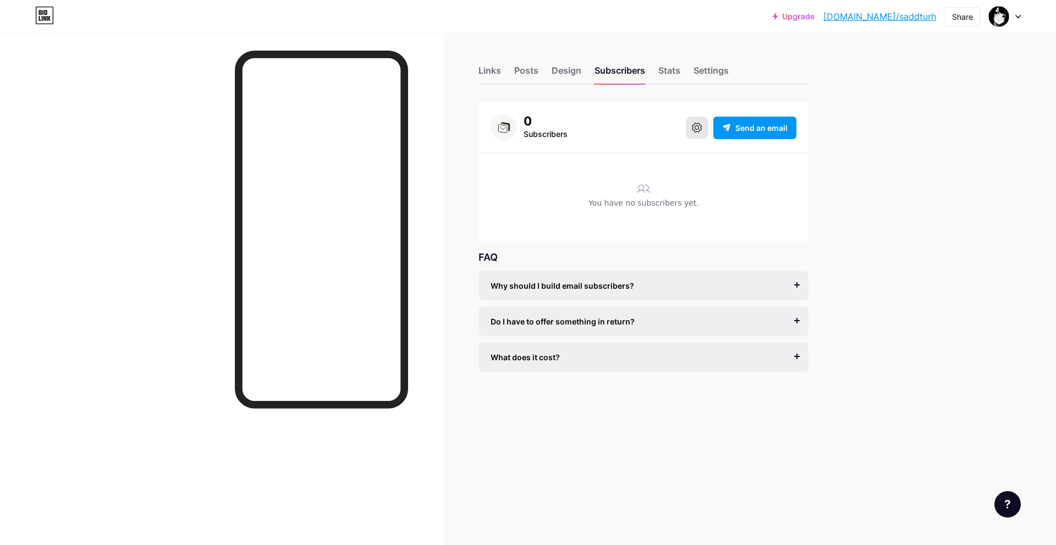
click at [698, 133] on button at bounding box center [697, 128] width 22 height 22
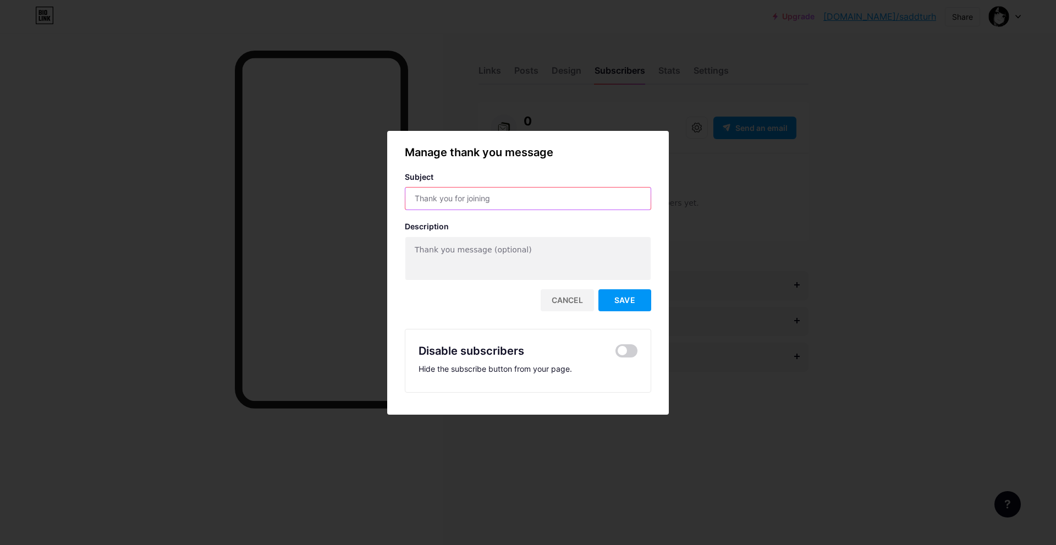
click at [502, 196] on input "text" at bounding box center [528, 199] width 245 height 22
click at [553, 112] on div at bounding box center [528, 272] width 1056 height 545
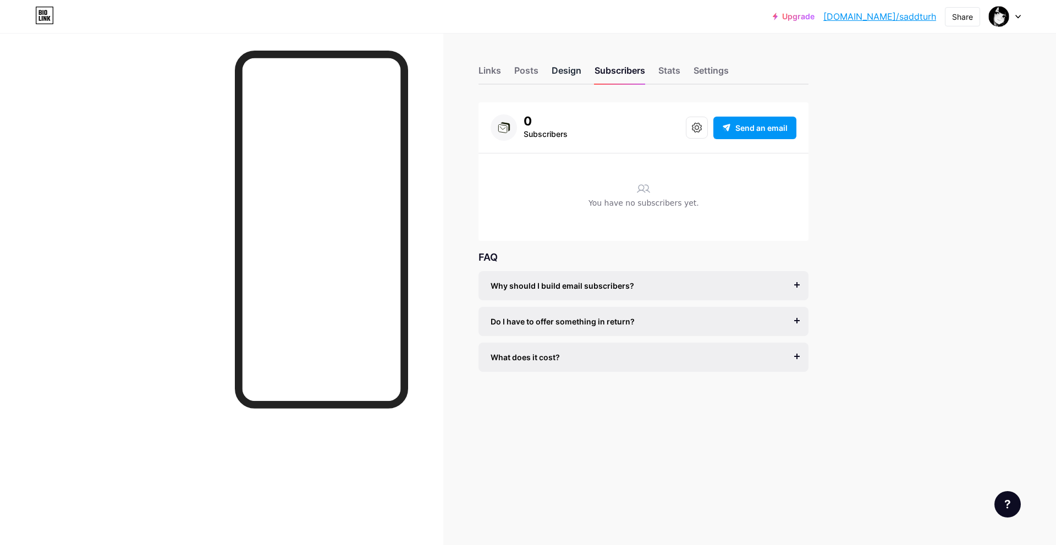
click at [559, 73] on div "Design" at bounding box center [567, 74] width 30 height 20
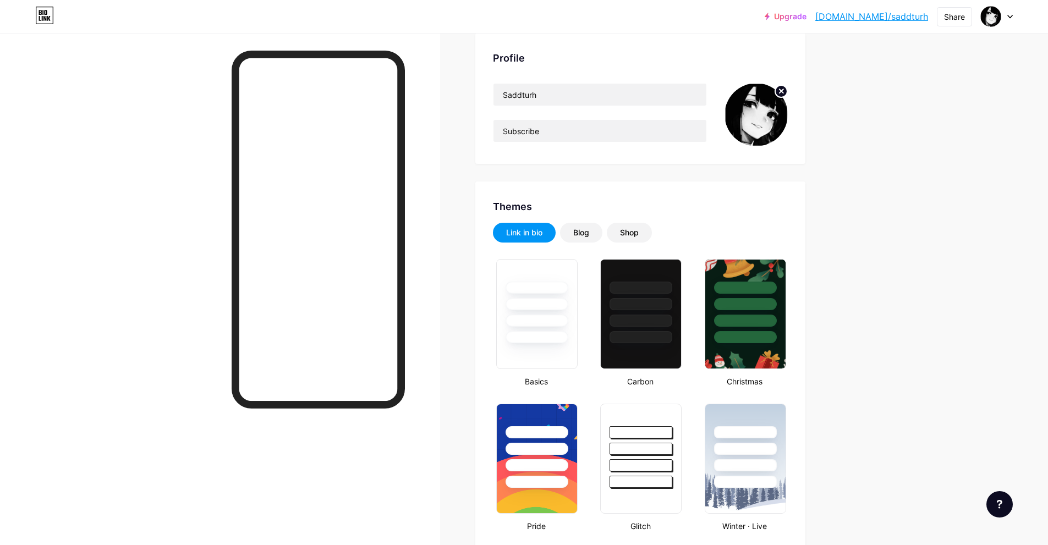
scroll to position [55, 0]
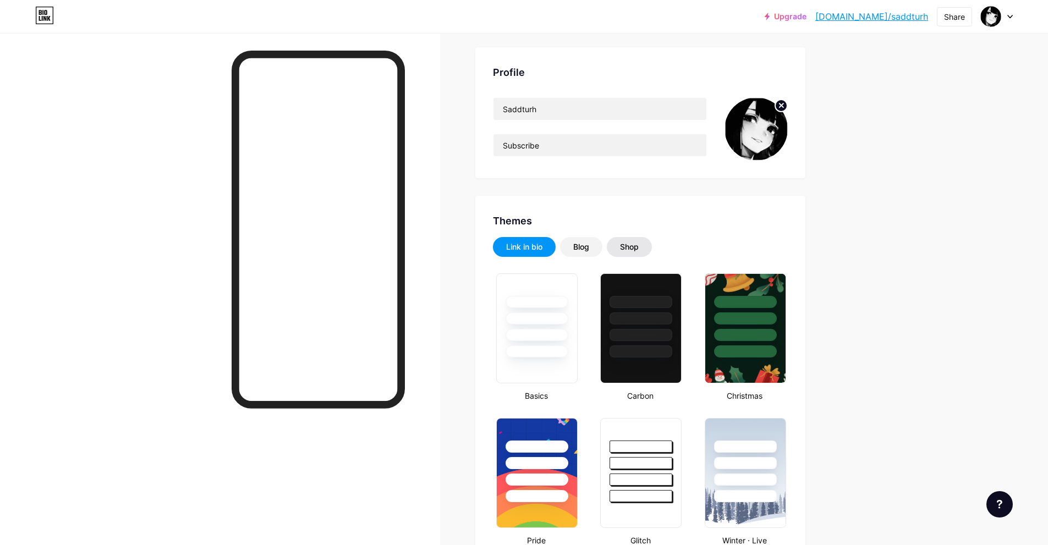
click at [628, 240] on div "Shop" at bounding box center [629, 247] width 45 height 20
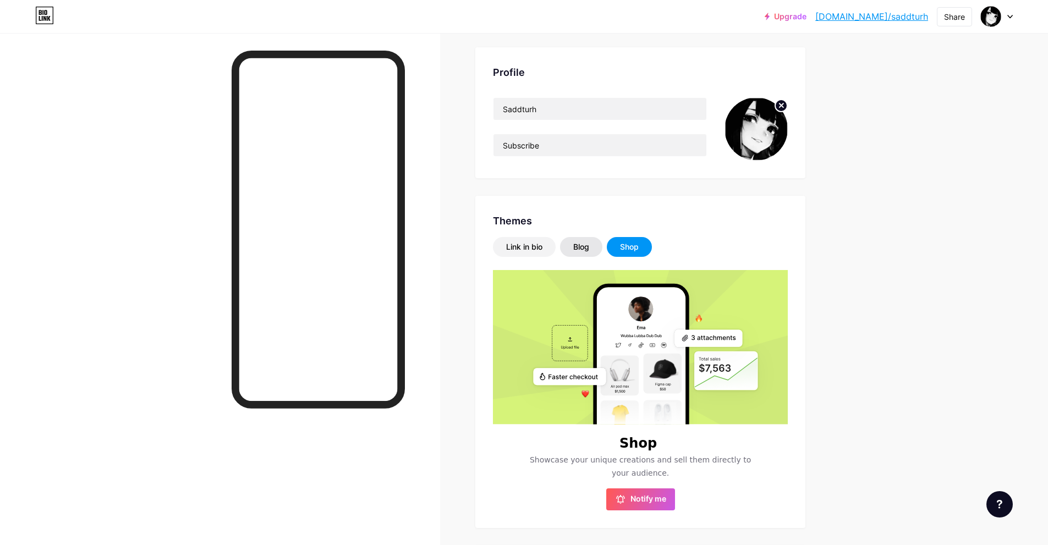
click at [598, 246] on div "Blog" at bounding box center [581, 247] width 42 height 20
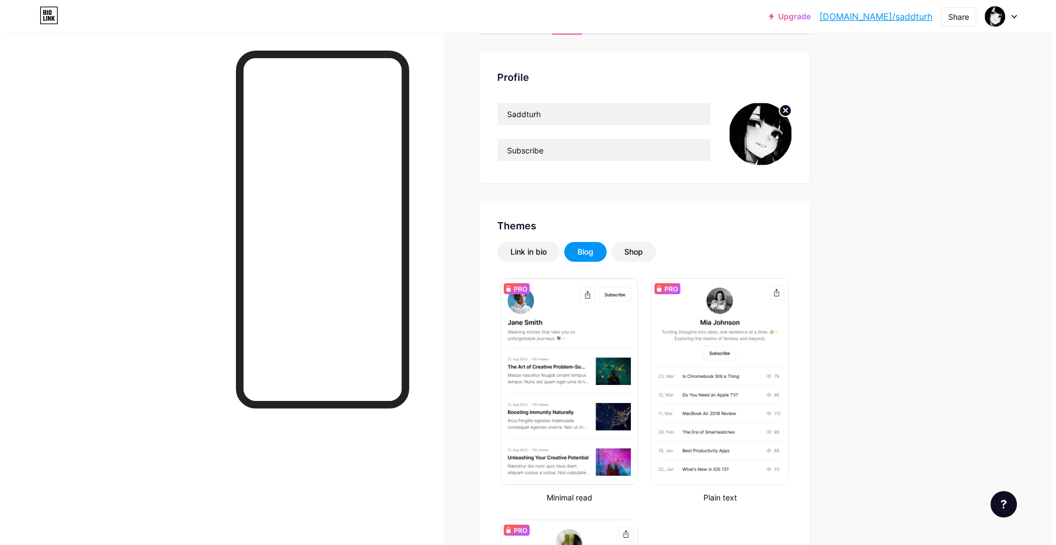
scroll to position [0, 0]
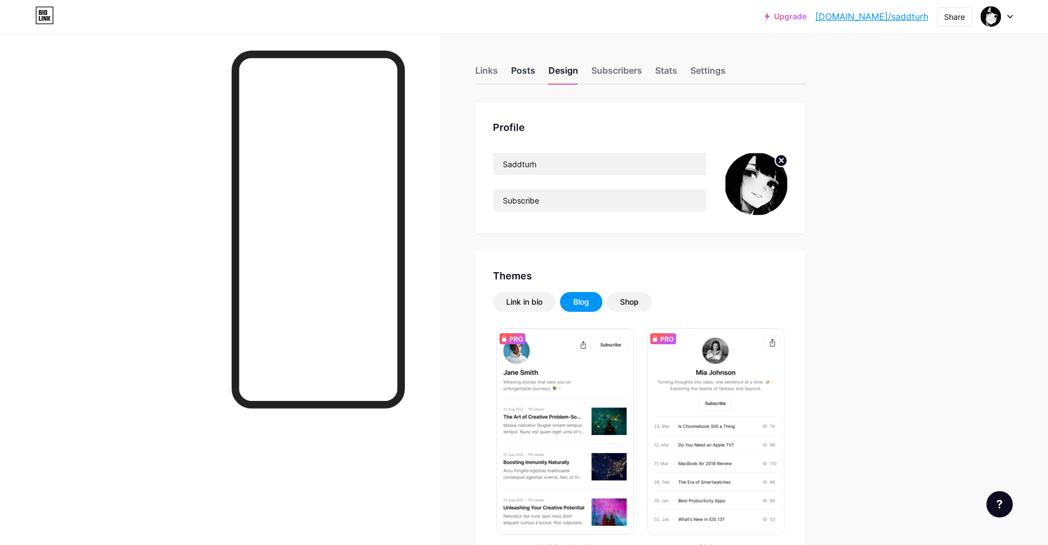
click at [524, 65] on div "Posts" at bounding box center [523, 74] width 24 height 20
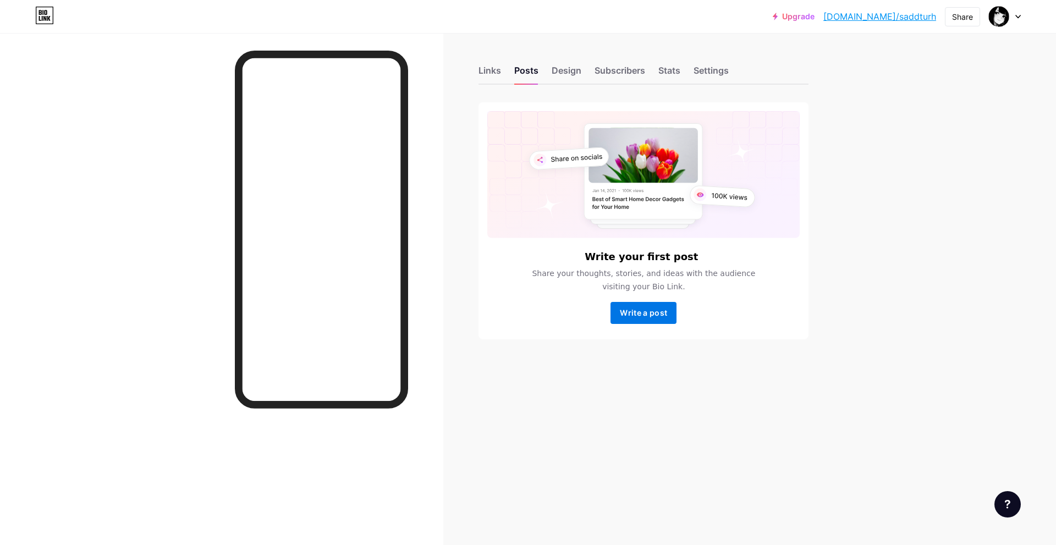
click at [655, 311] on span "Write a post" at bounding box center [643, 312] width 47 height 9
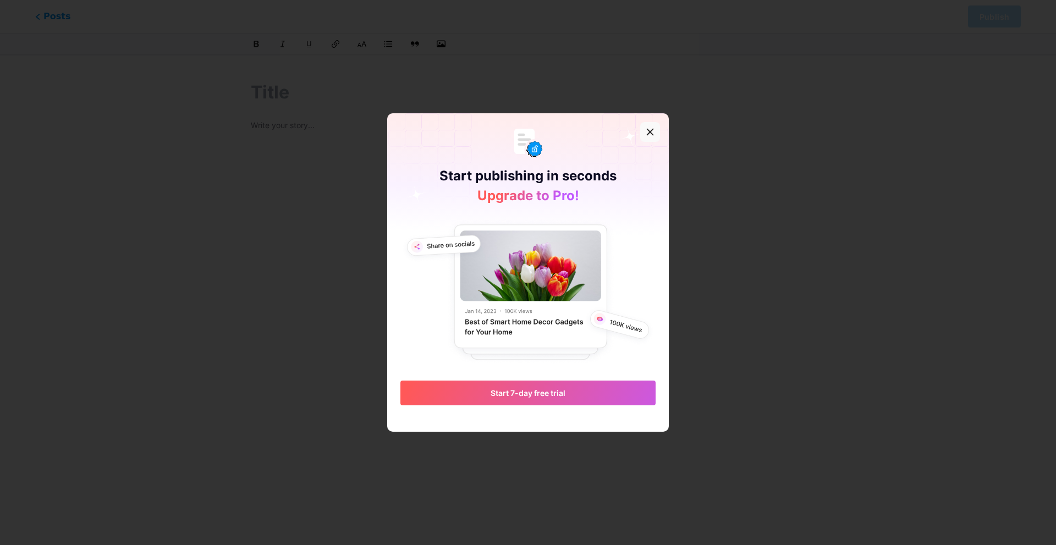
click at [652, 127] on div at bounding box center [650, 132] width 20 height 20
